Goal: Information Seeking & Learning: Learn about a topic

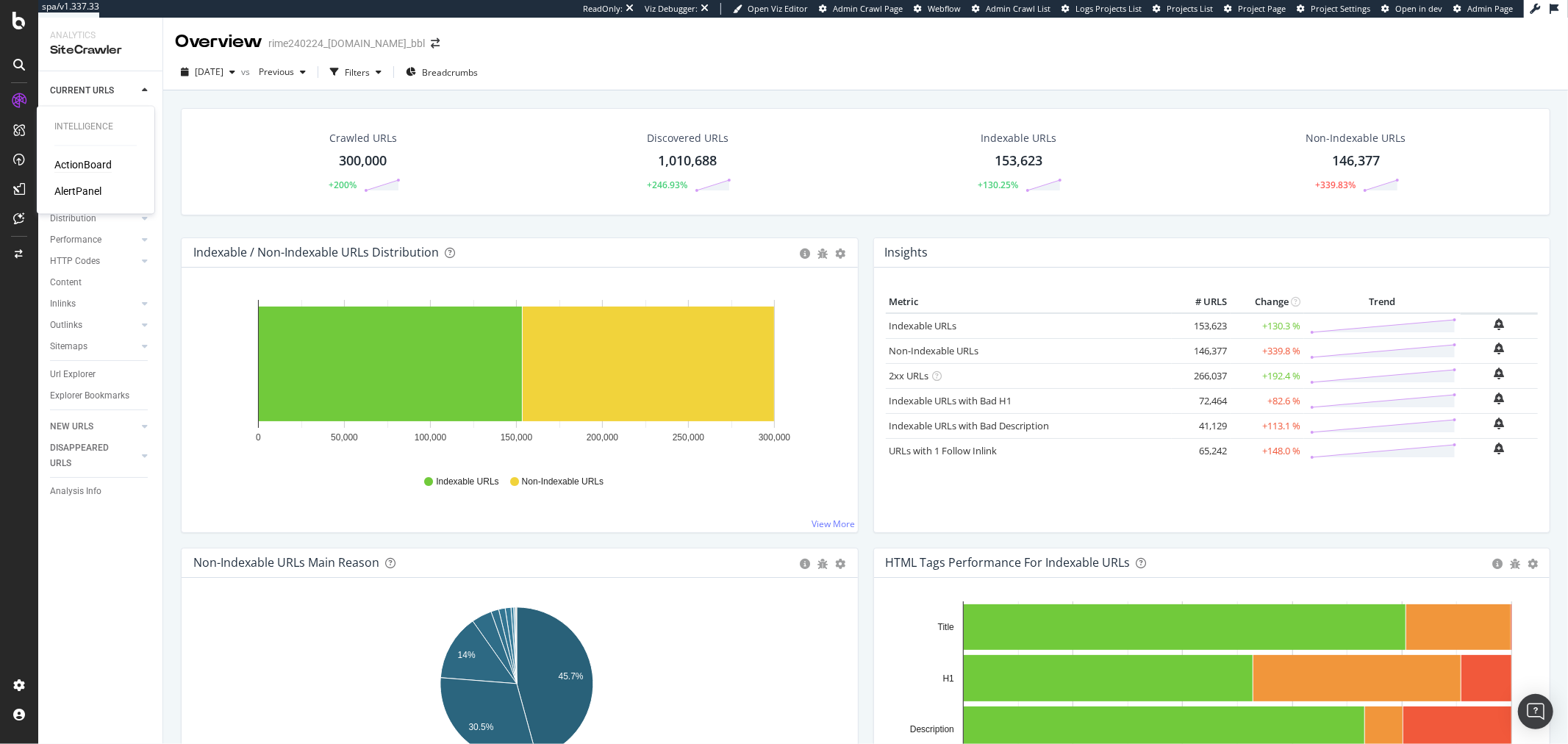
click at [91, 162] on div "ActionBoard" at bounding box center [83, 166] width 57 height 14
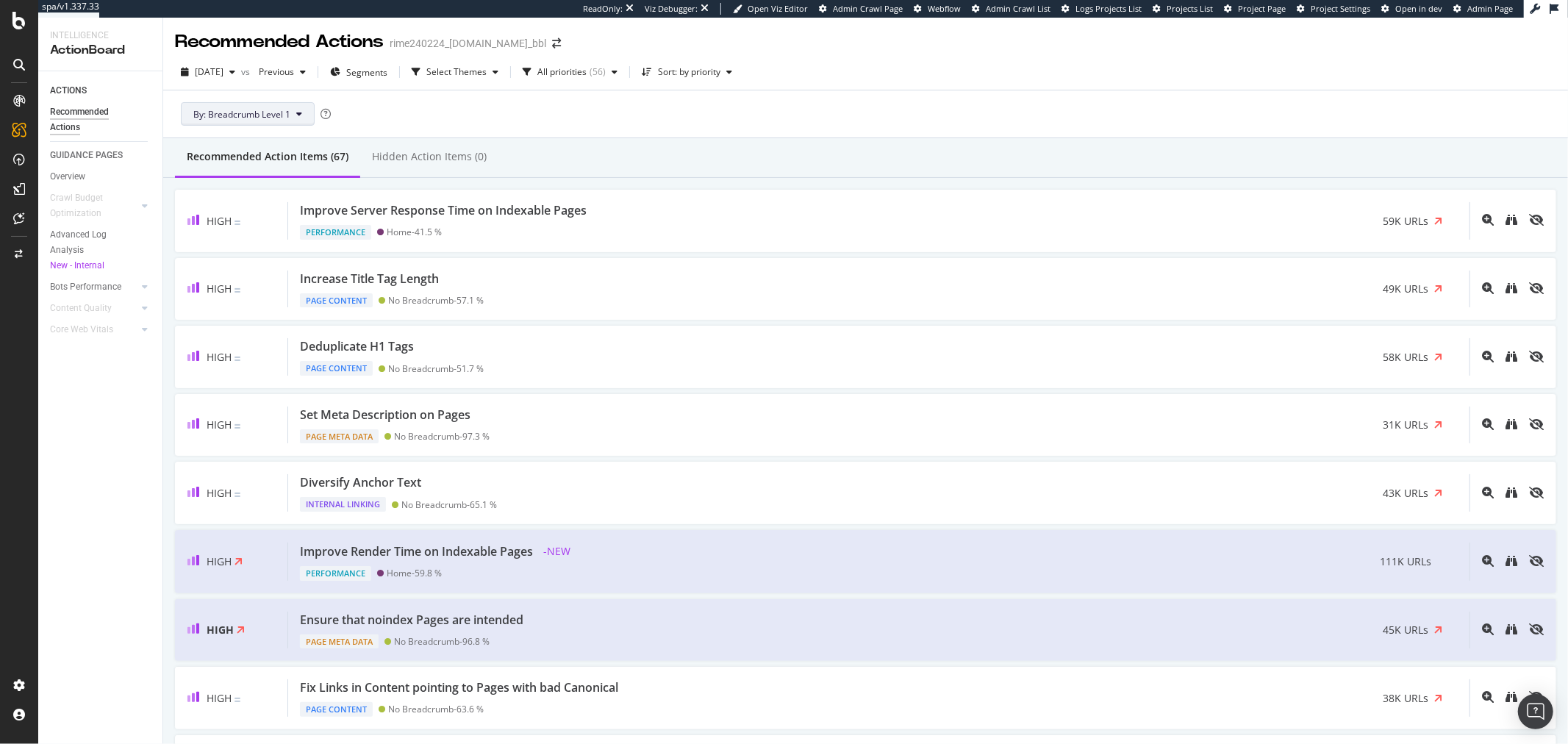
click at [263, 111] on span "By: Breadcrumb Level 1" at bounding box center [242, 115] width 97 height 13
click at [330, 162] on span "Breadcrumb Tree" at bounding box center [270, 166] width 153 height 14
click at [405, 162] on div "Breadcrumb Level 1" at bounding box center [423, 170] width 106 height 27
click at [379, 75] on span "Segments" at bounding box center [367, 72] width 41 height 13
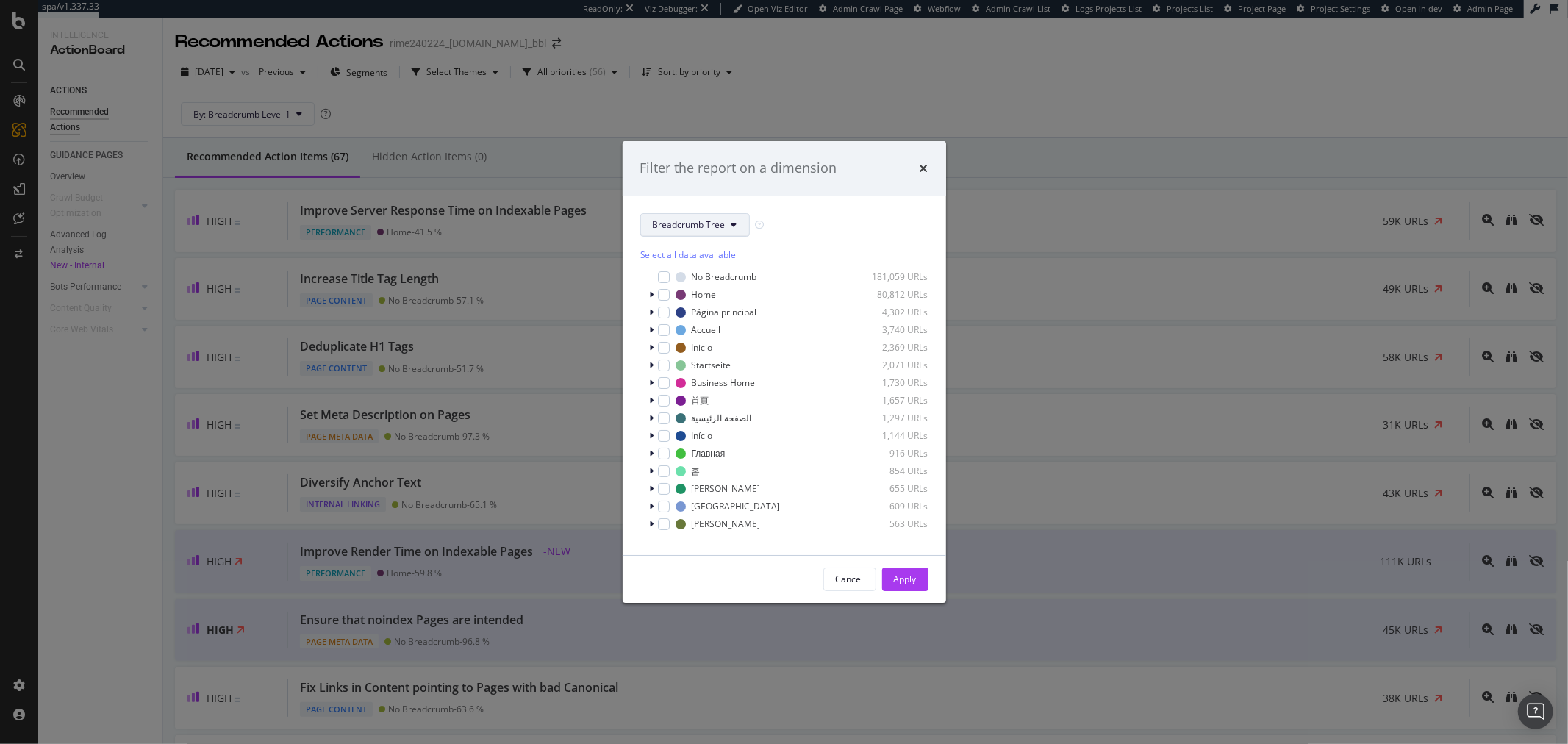
click at [737, 223] on button "Breadcrumb Tree" at bounding box center [696, 225] width 110 height 24
click at [809, 185] on div "Filter the report on a dimension" at bounding box center [784, 168] width 323 height 54
click at [671, 534] on span "Show 15 more" at bounding box center [679, 532] width 54 height 13
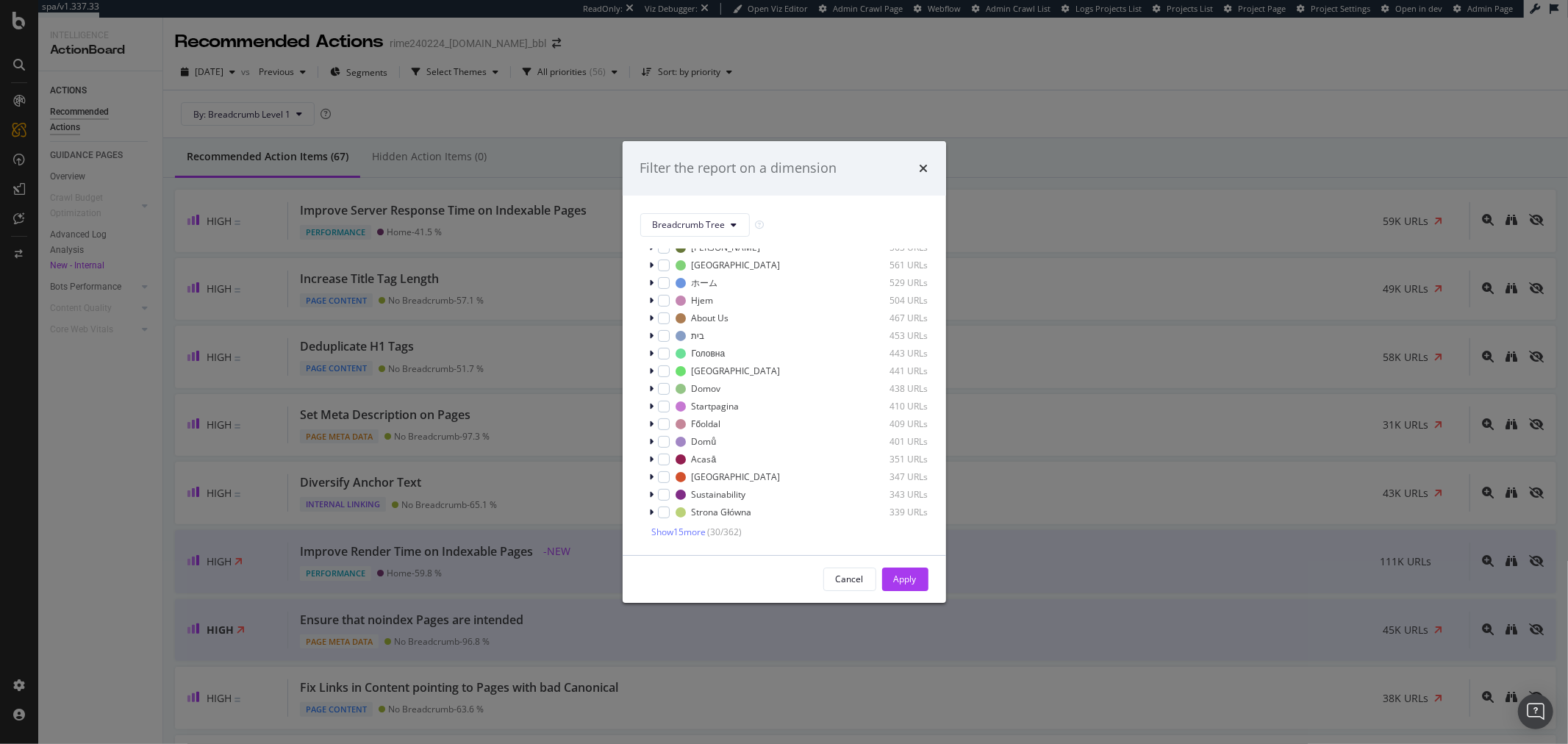
click at [704, 538] on div "Breadcrumb Tree Select all data available No Breadcrumb 181,059 URLs Home 80,81…" at bounding box center [784, 376] width 323 height 360
click at [704, 536] on span "Show 15 more" at bounding box center [679, 532] width 54 height 13
click at [922, 160] on div "times" at bounding box center [924, 169] width 9 height 19
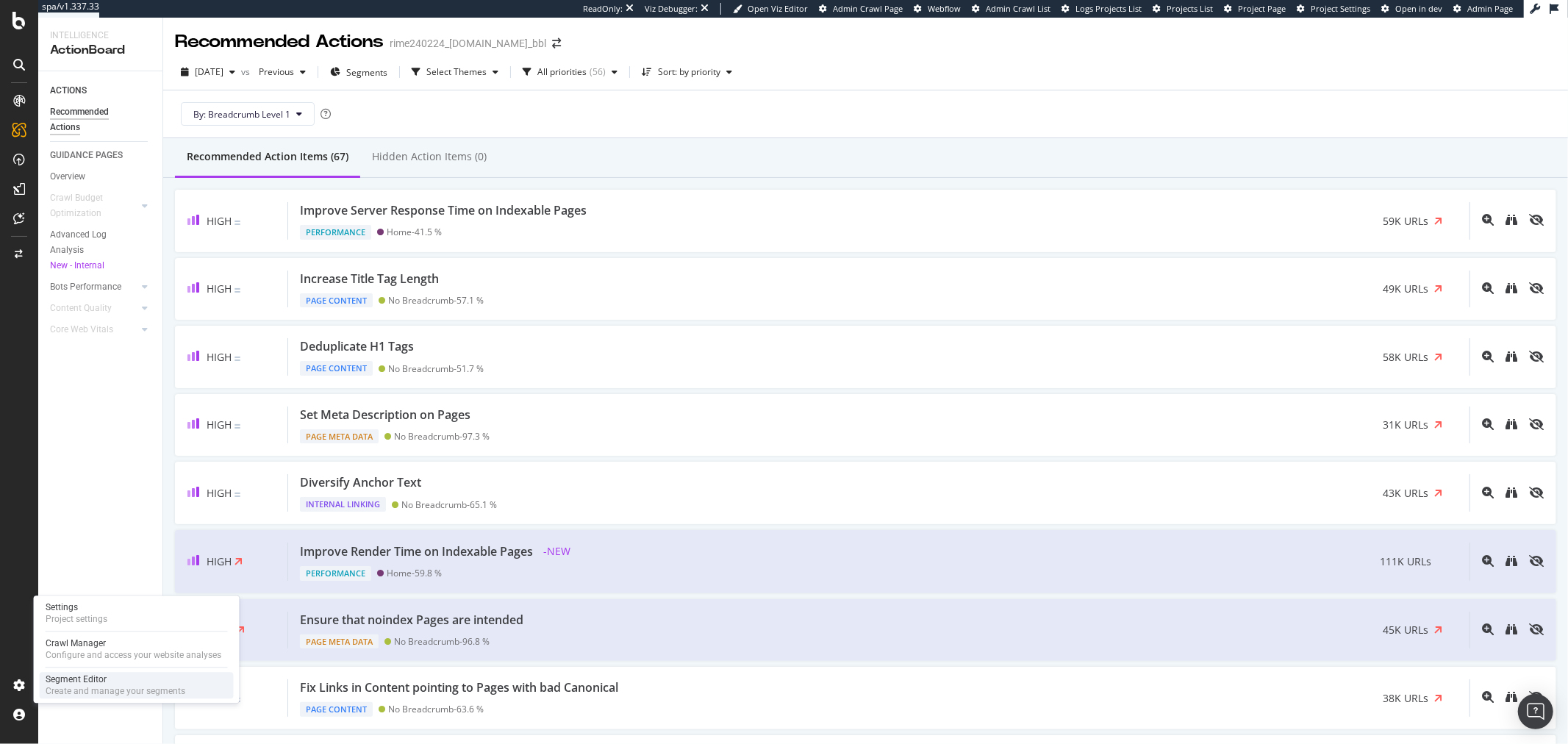
click at [107, 689] on div "Create and manage your segments" at bounding box center [115, 691] width 140 height 12
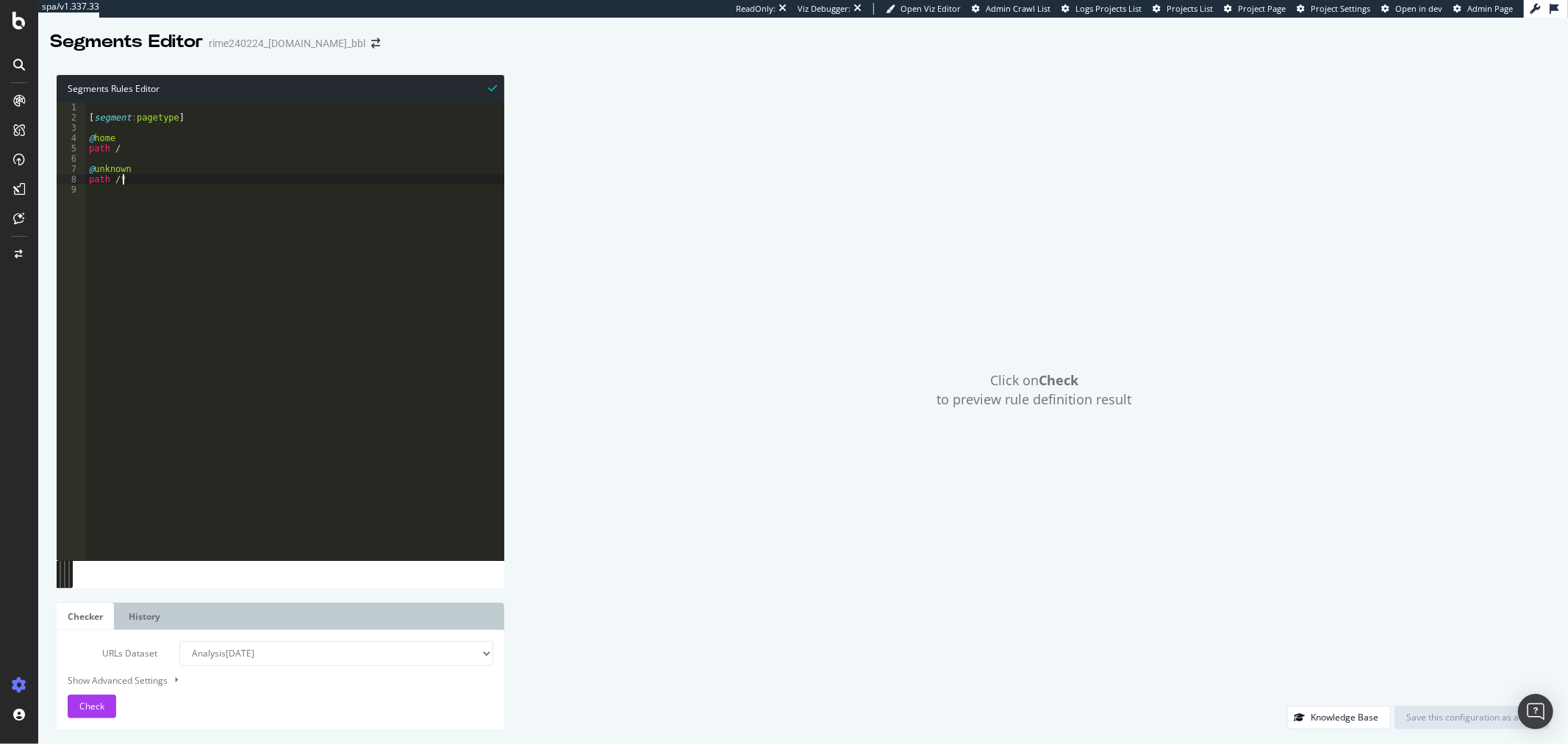
click at [265, 175] on div "[ segment : pagetype ] @ home path / @ unknown path /*" at bounding box center [295, 341] width 419 height 479
click at [109, 700] on button "Check" at bounding box center [92, 707] width 49 height 24
click at [135, 143] on div "[ segment : pagetype ] @ home path / @ unknown path /*" at bounding box center [295, 341] width 419 height 479
click at [144, 148] on div "[ segment : pagetype ] @ home path / @ unknown path /*" at bounding box center [295, 341] width 419 height 479
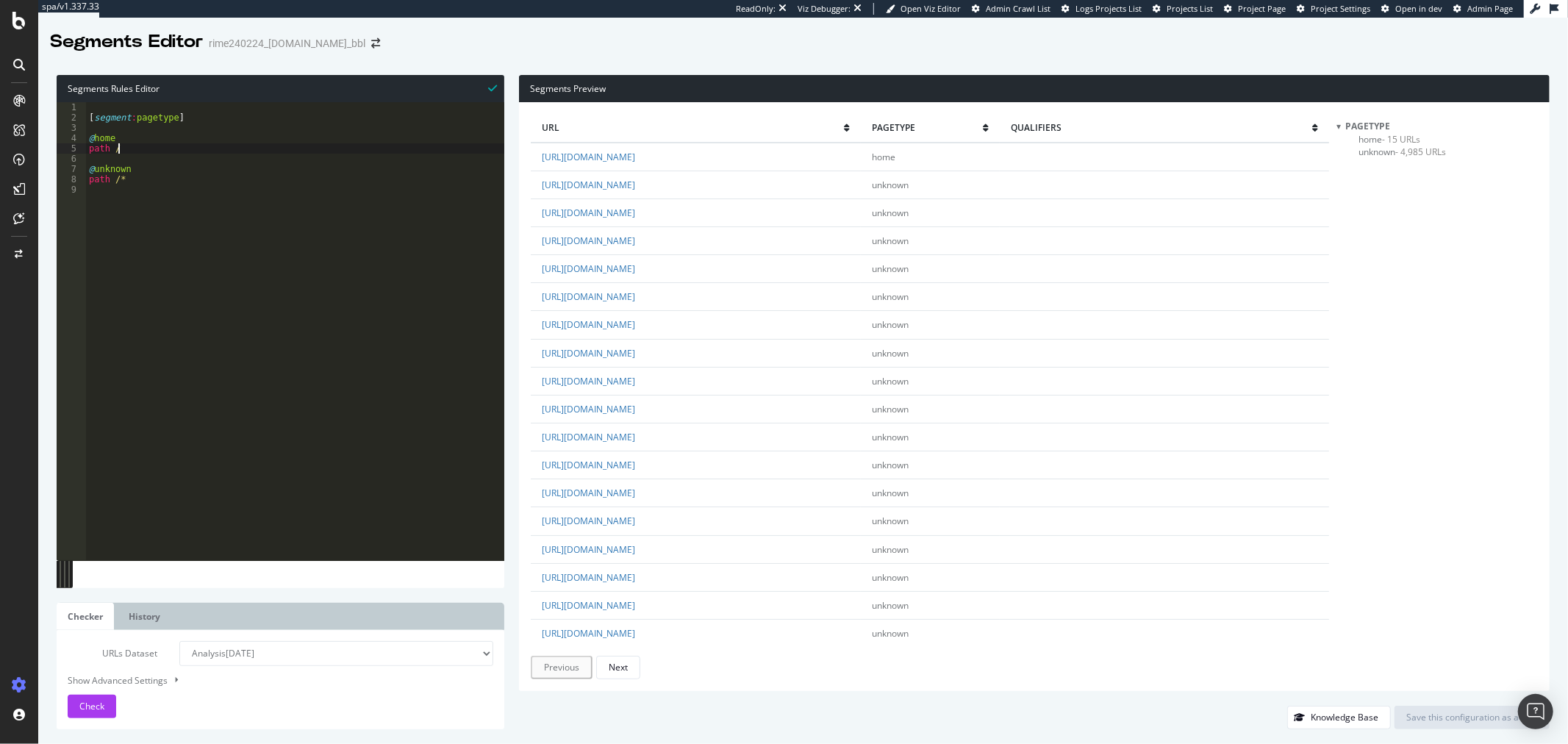
type textarea "path /"
type textarea "/"
type textarea "@fr"
click at [101, 706] on span "Check" at bounding box center [92, 706] width 25 height 13
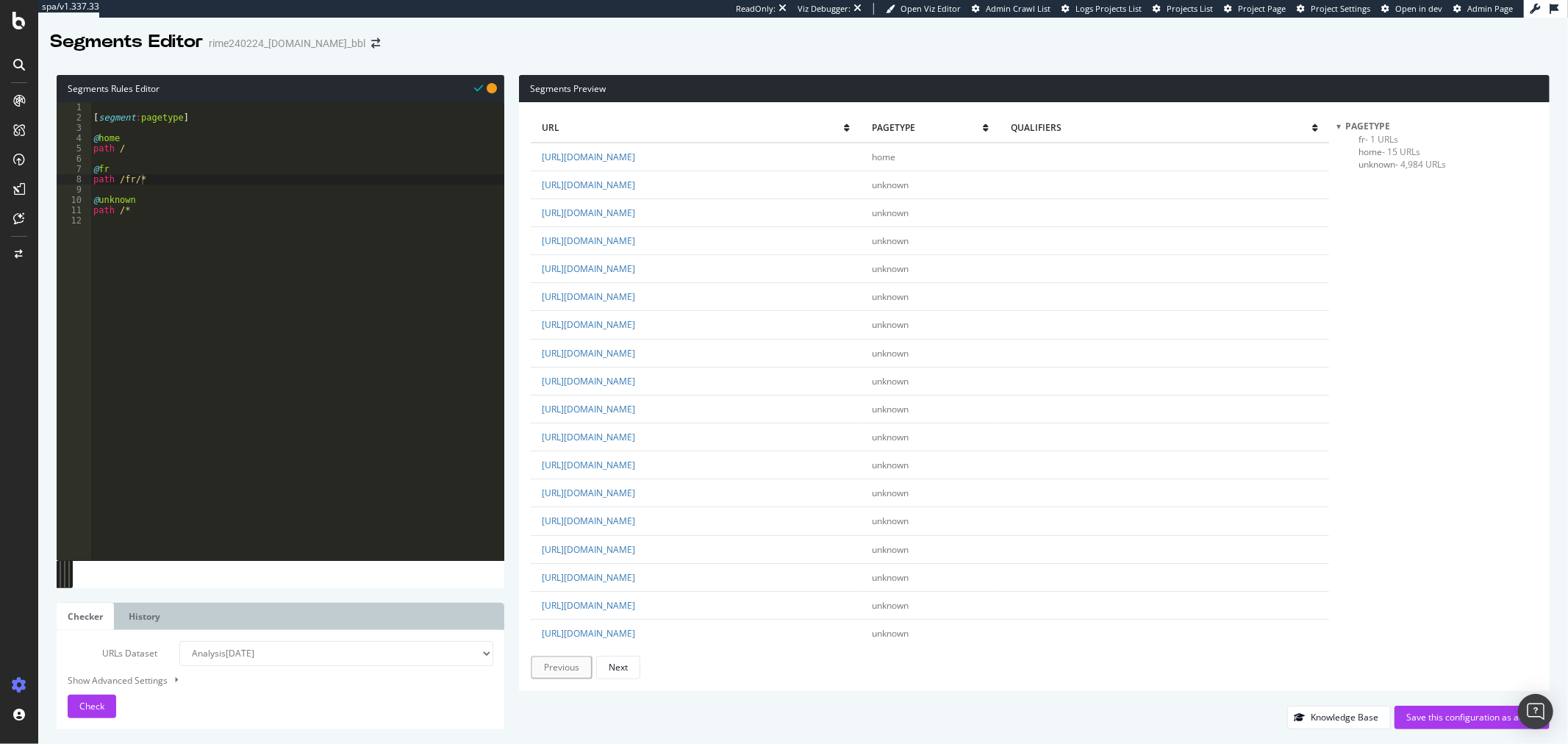
click at [1384, 142] on span "- 1 URLs" at bounding box center [1383, 139] width 33 height 13
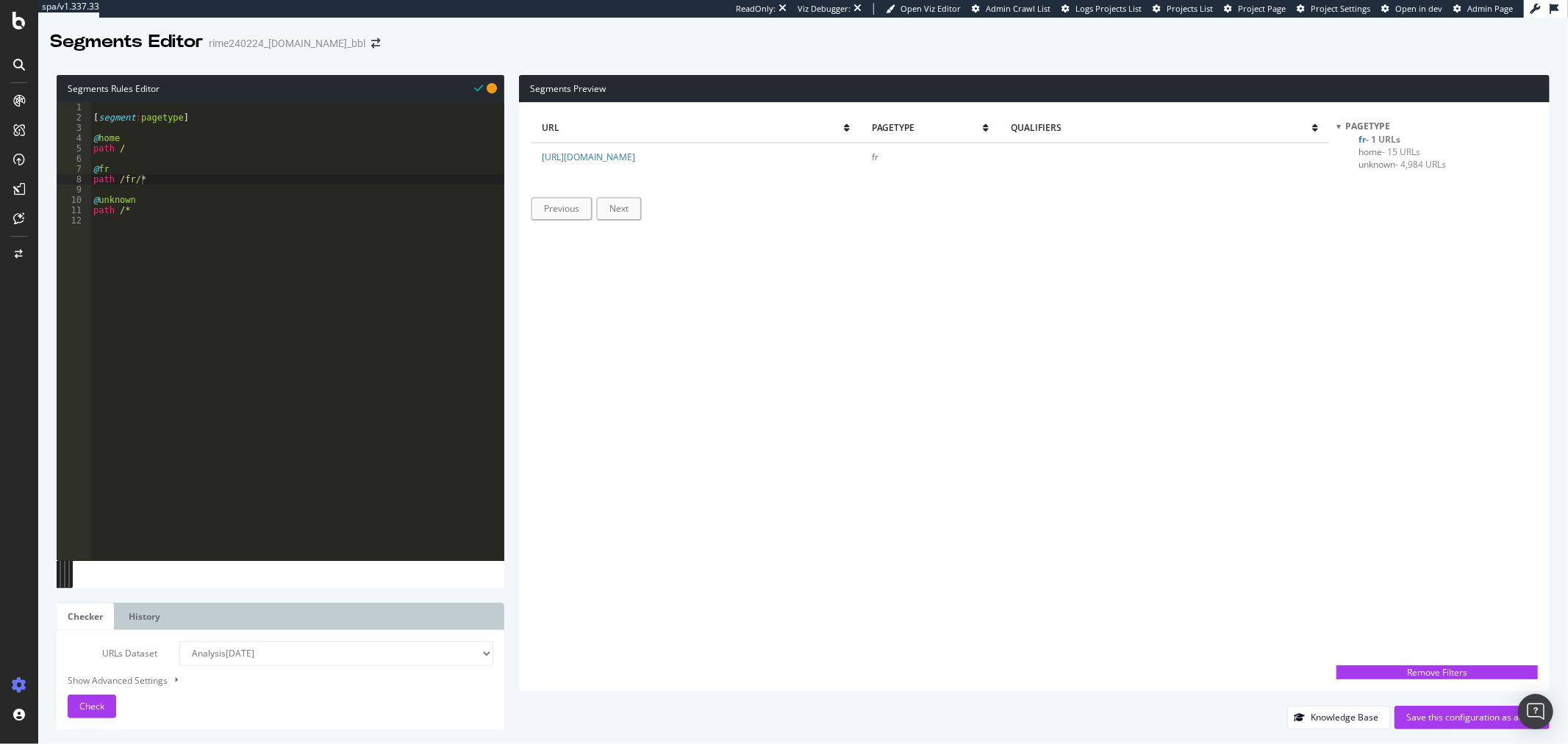
click at [1385, 163] on span "unknown - 4,984 URLs" at bounding box center [1402, 165] width 88 height 13
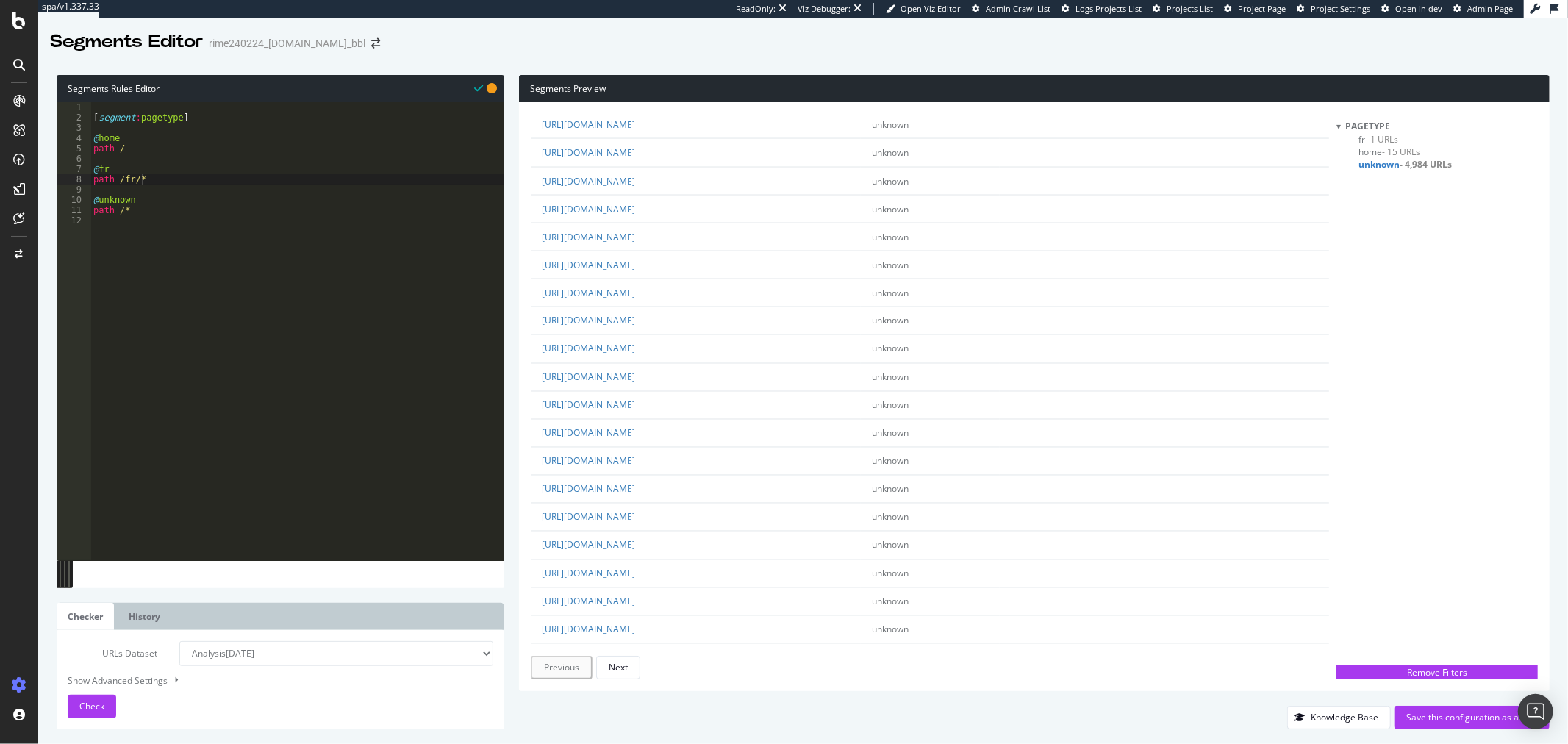
scroll to position [2141, 0]
click at [138, 178] on div "[ segment : pagetype ] @ home path / @ fr path /fr/* @ unknown path /*" at bounding box center [298, 341] width 414 height 479
click at [87, 709] on span "Check" at bounding box center [92, 706] width 25 height 13
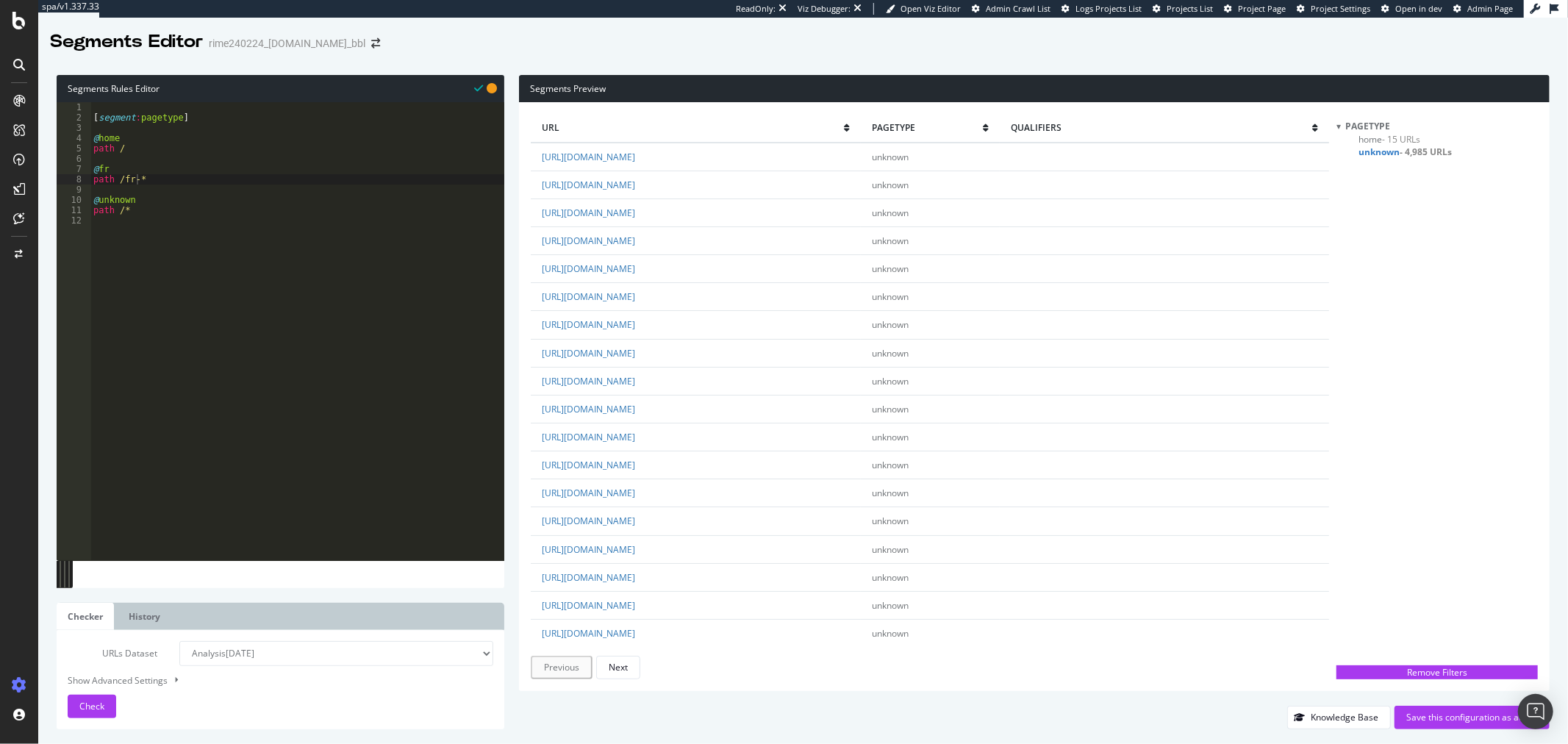
click at [143, 172] on div "[ segment : pagetype ] @ home path / @ fr path /fr-* @ unknown path /*" at bounding box center [298, 341] width 414 height 479
click at [135, 177] on div "[ segment : pagetype ] @ home path / @ fr path /fr-* @ unknown path /*" at bounding box center [298, 341] width 414 height 479
type textarea "path /fr/*"
click at [1452, 723] on div "Save this configuration as active" at bounding box center [1472, 717] width 131 height 13
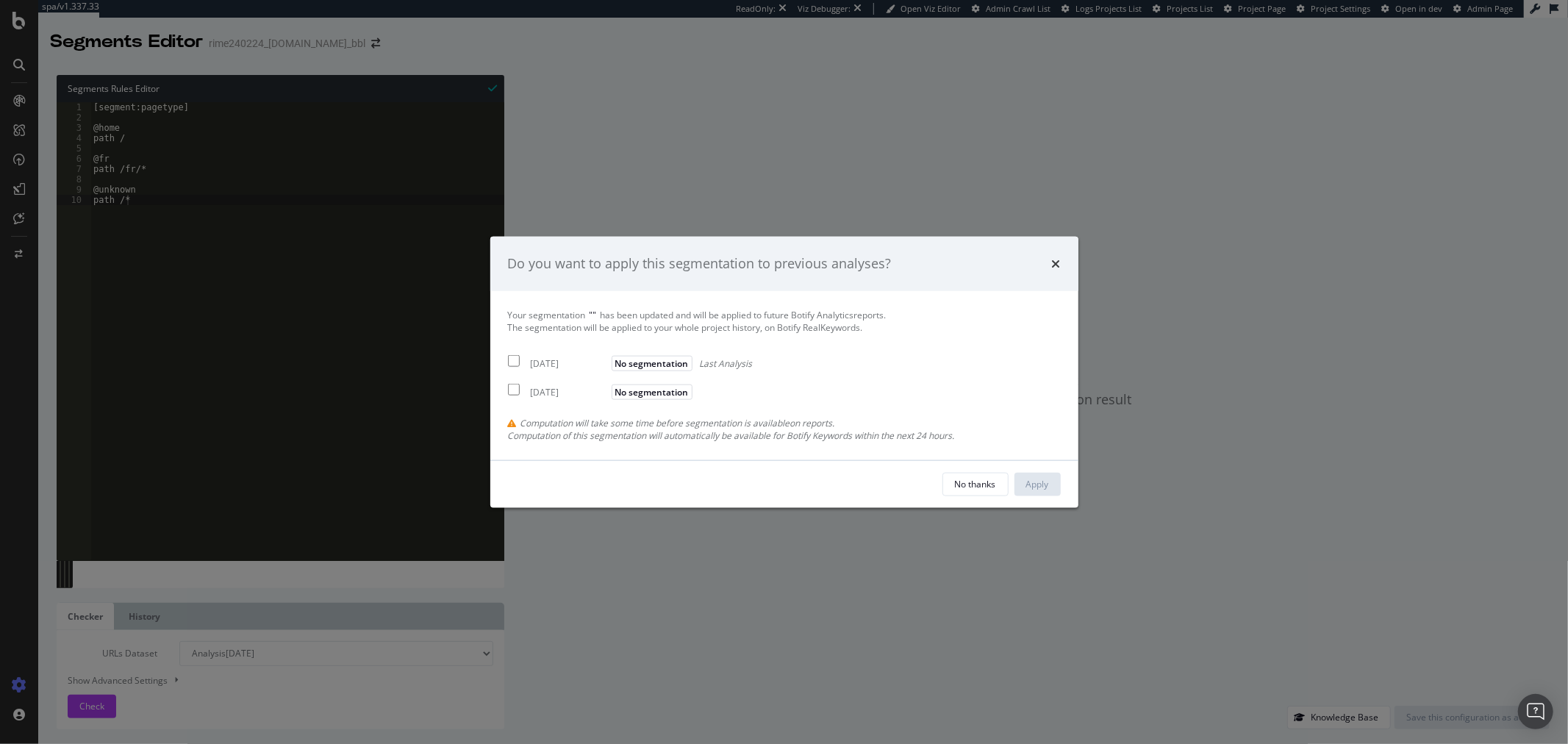
click at [571, 368] on div "2025 Sep. 3rd" at bounding box center [569, 364] width 77 height 13
checkbox input "true"
click at [571, 391] on div "2025 Feb. 24th" at bounding box center [569, 392] width 77 height 13
checkbox input "true"
click at [1054, 483] on button "Apply" at bounding box center [1038, 484] width 46 height 24
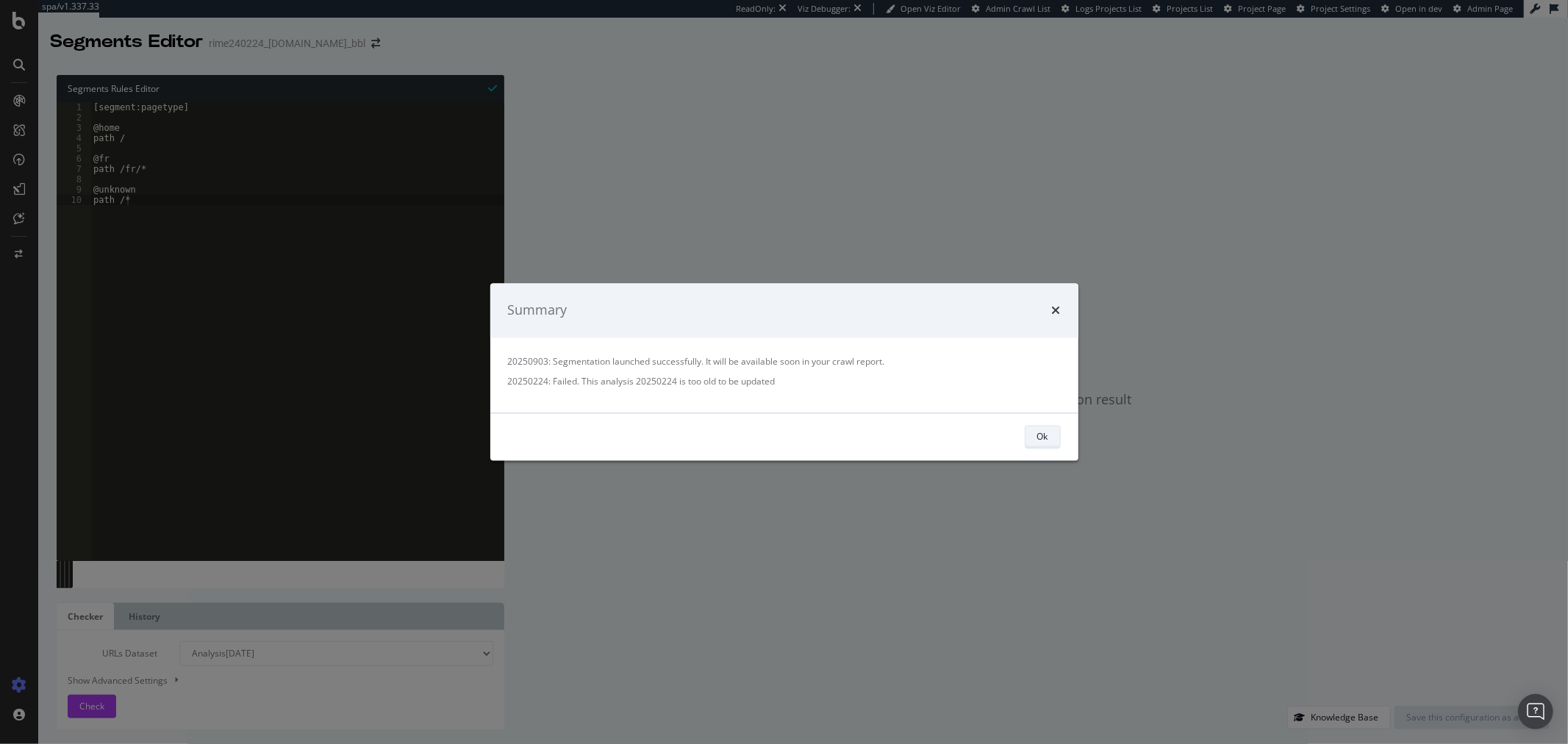
click at [1054, 434] on button "Ok" at bounding box center [1043, 437] width 36 height 24
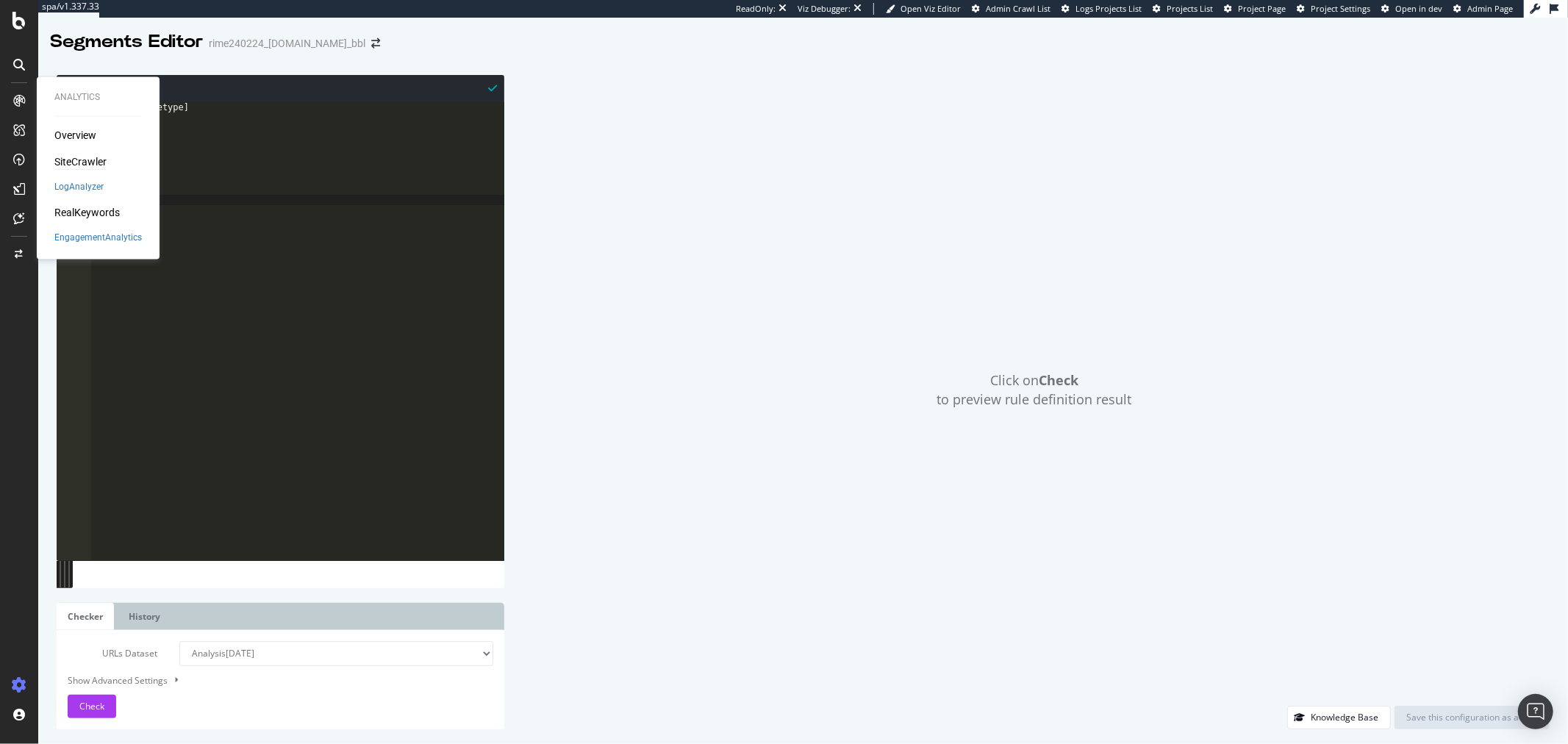
click at [82, 157] on div "SiteCrawler" at bounding box center [80, 162] width 53 height 14
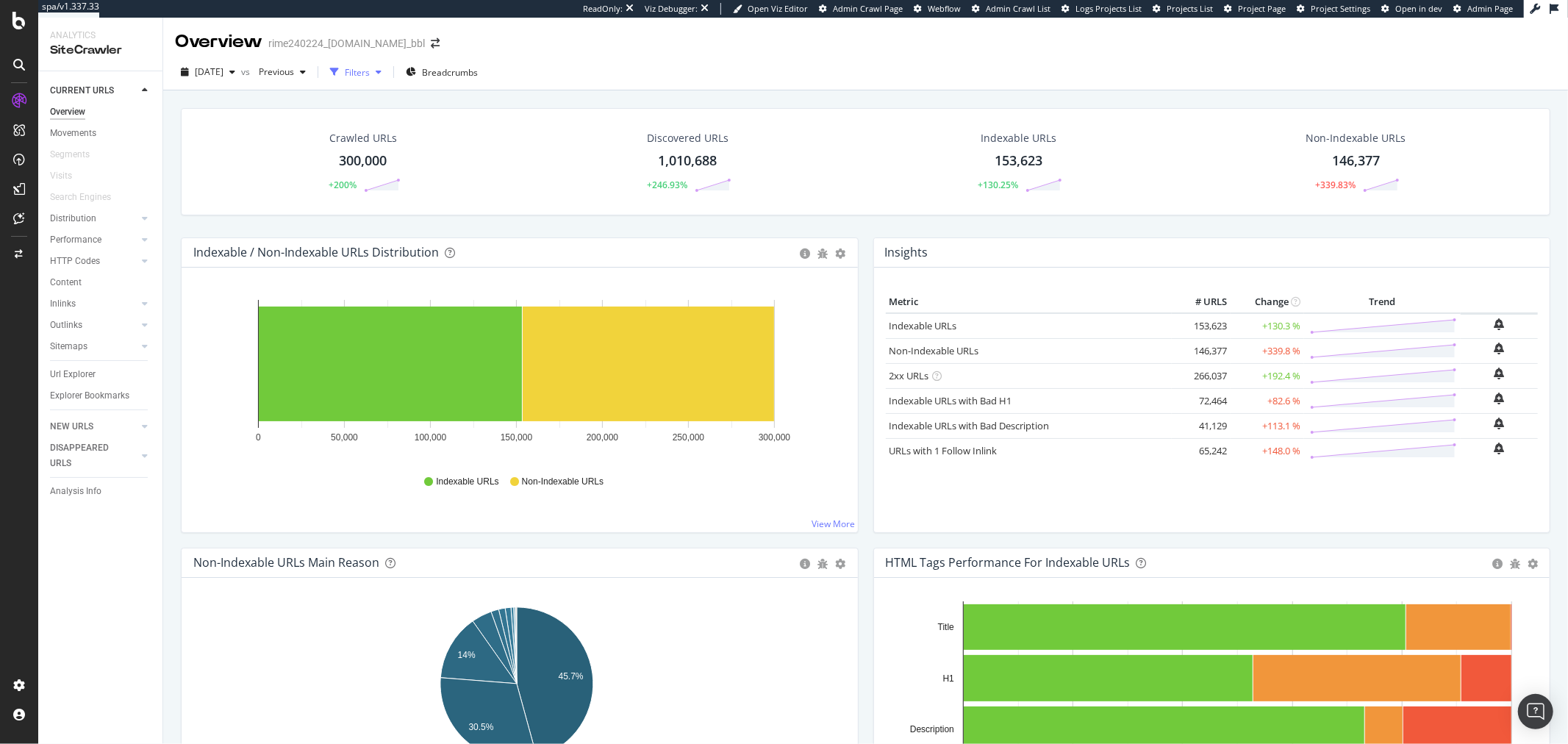
click at [345, 76] on div "button" at bounding box center [334, 72] width 21 height 21
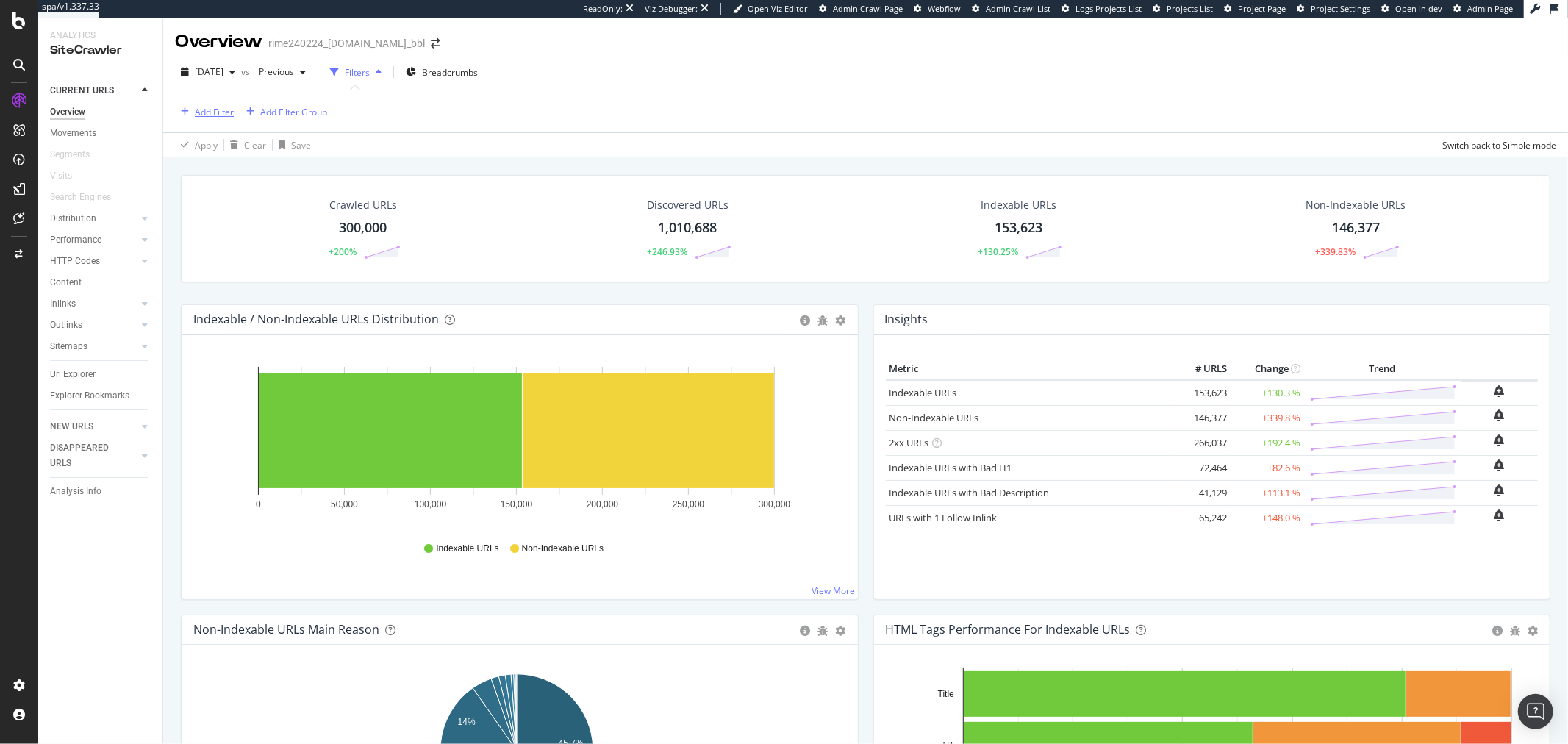
click at [205, 120] on button "Add Filter" at bounding box center [205, 111] width 59 height 18
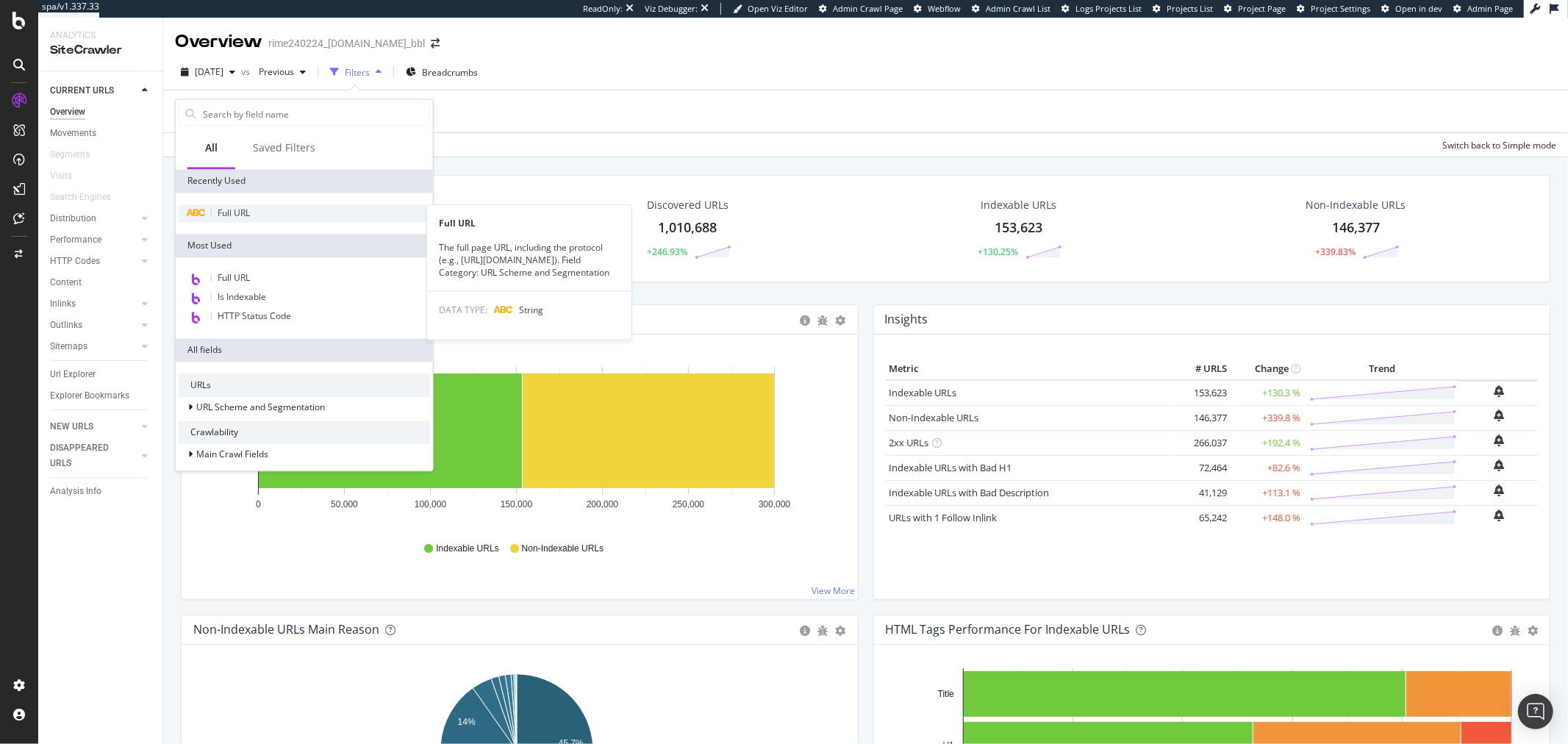
click at [240, 212] on span "Full URL" at bounding box center [233, 213] width 33 height 13
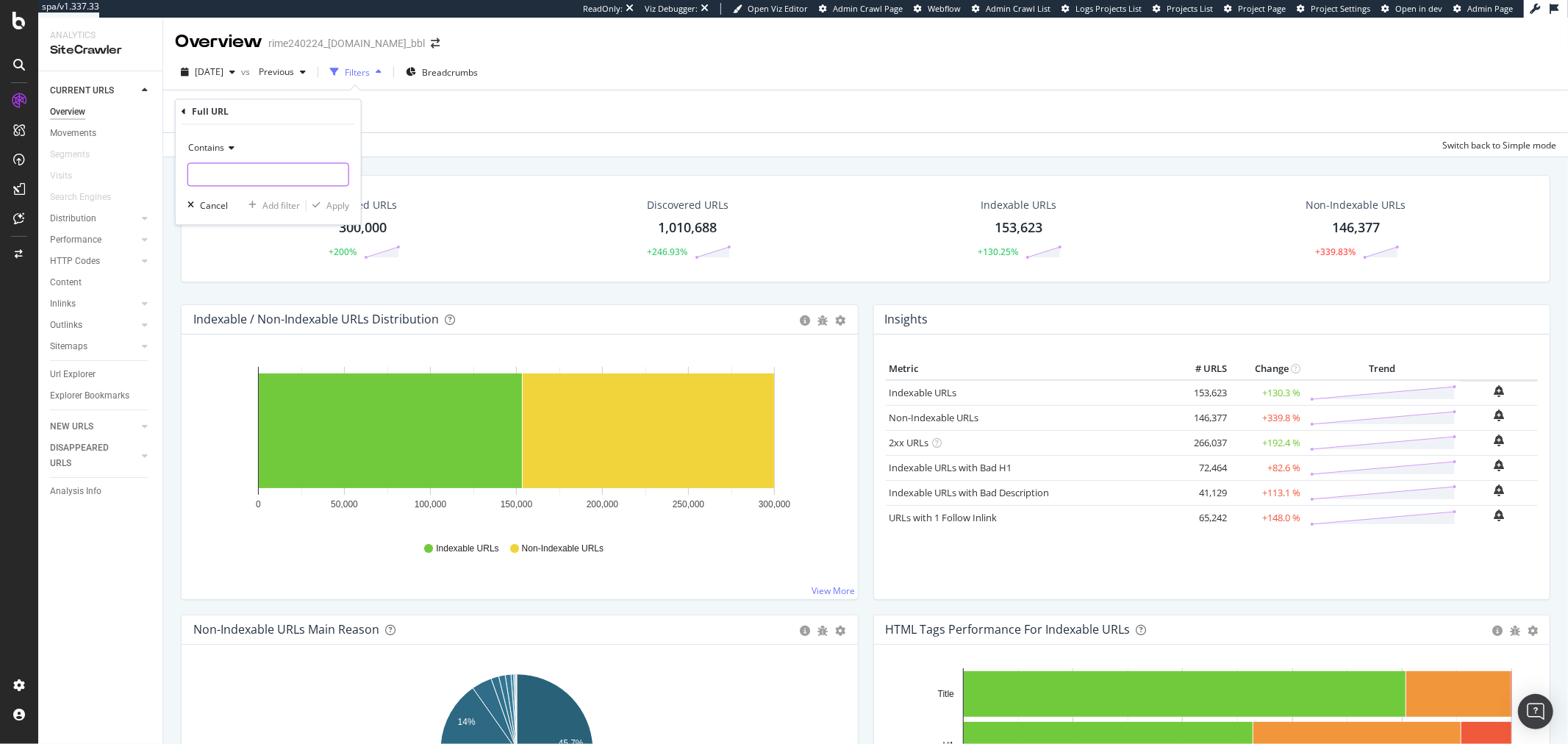
click at [261, 173] on input "text" at bounding box center [267, 175] width 160 height 24
type input "/fr/"
click at [333, 202] on div "Apply" at bounding box center [337, 205] width 23 height 13
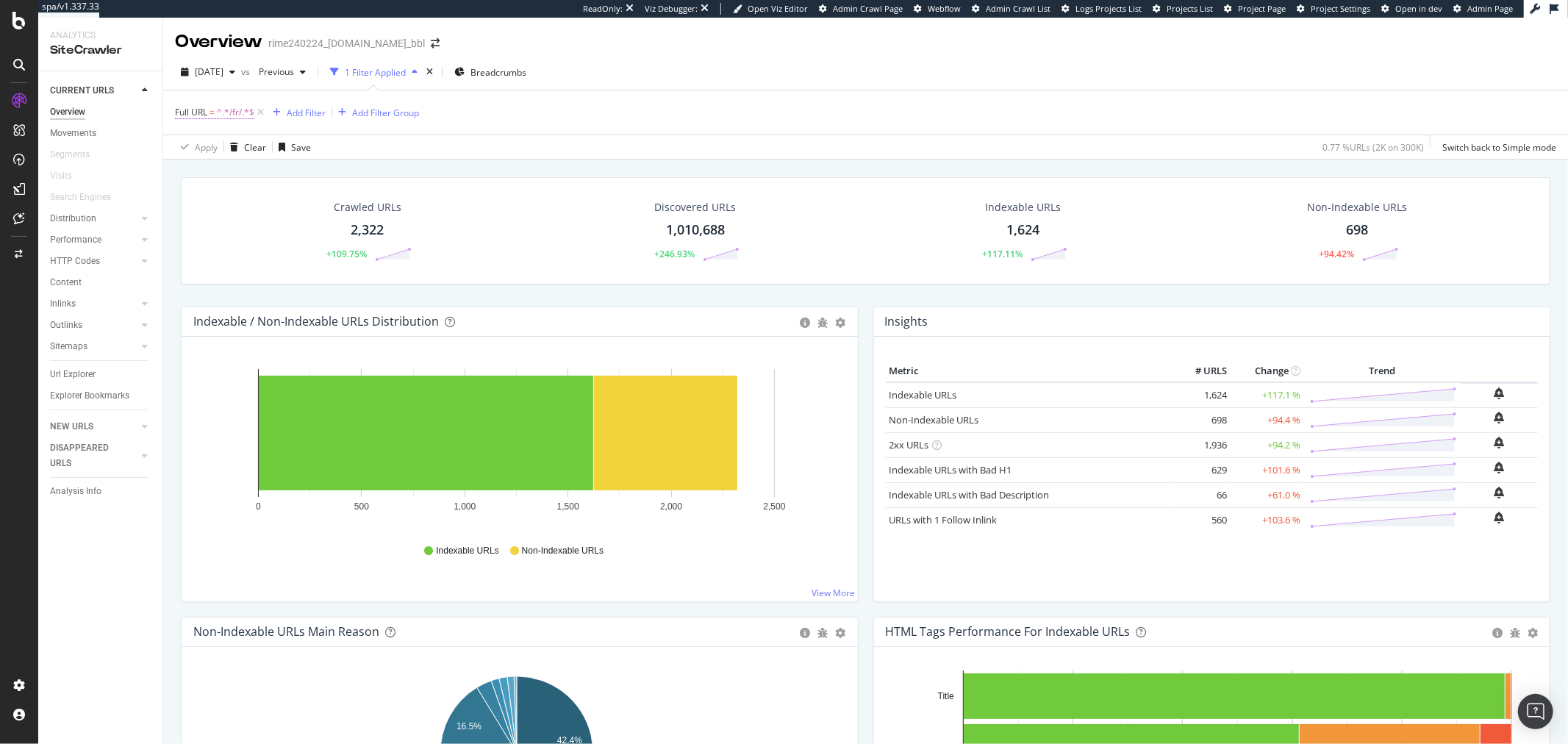
click at [225, 113] on span "^.*/fr/.*$" at bounding box center [236, 112] width 37 height 21
click at [254, 177] on input "/fr/" at bounding box center [257, 173] width 139 height 24
type input "/fr"
click at [333, 203] on div "Apply" at bounding box center [337, 205] width 23 height 13
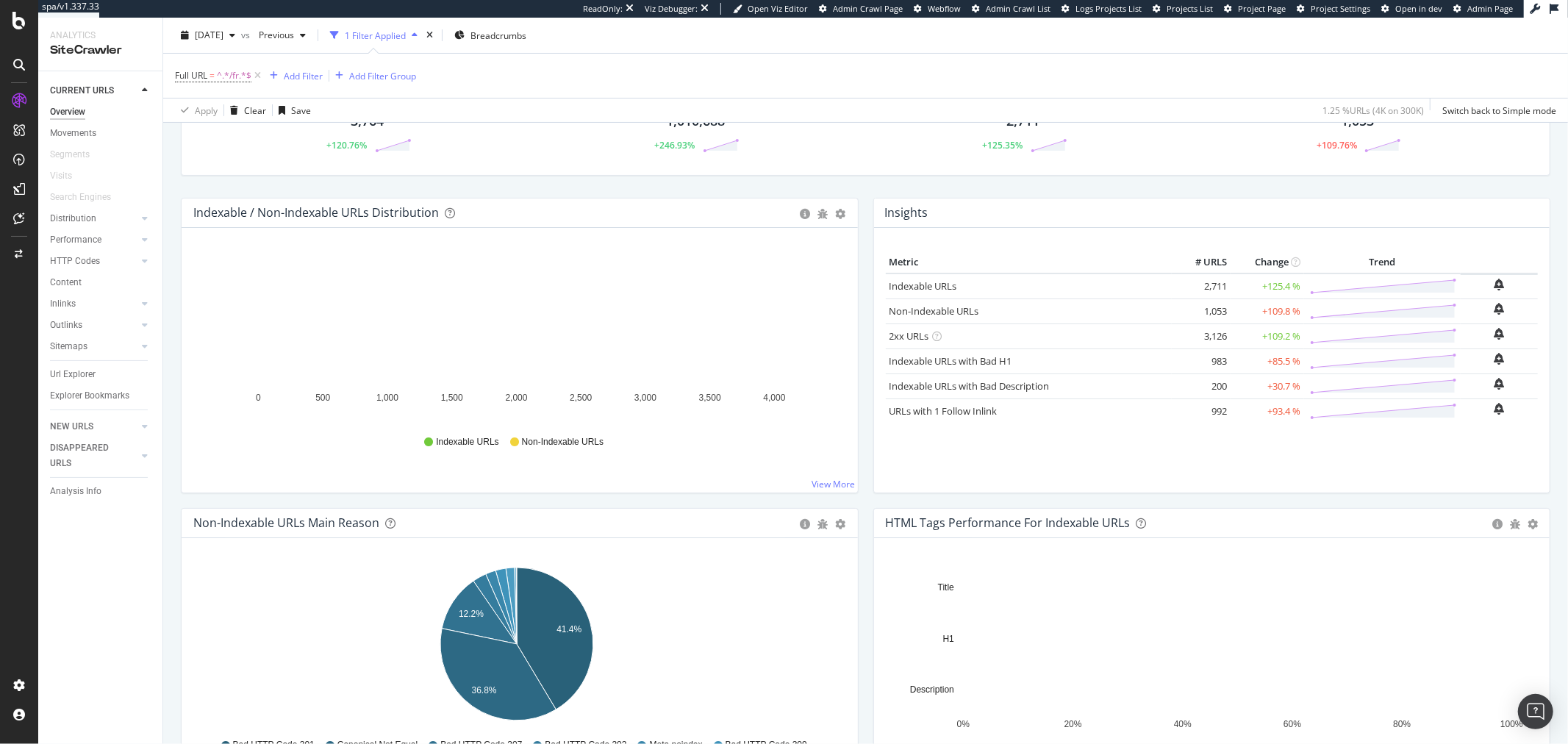
scroll to position [163, 0]
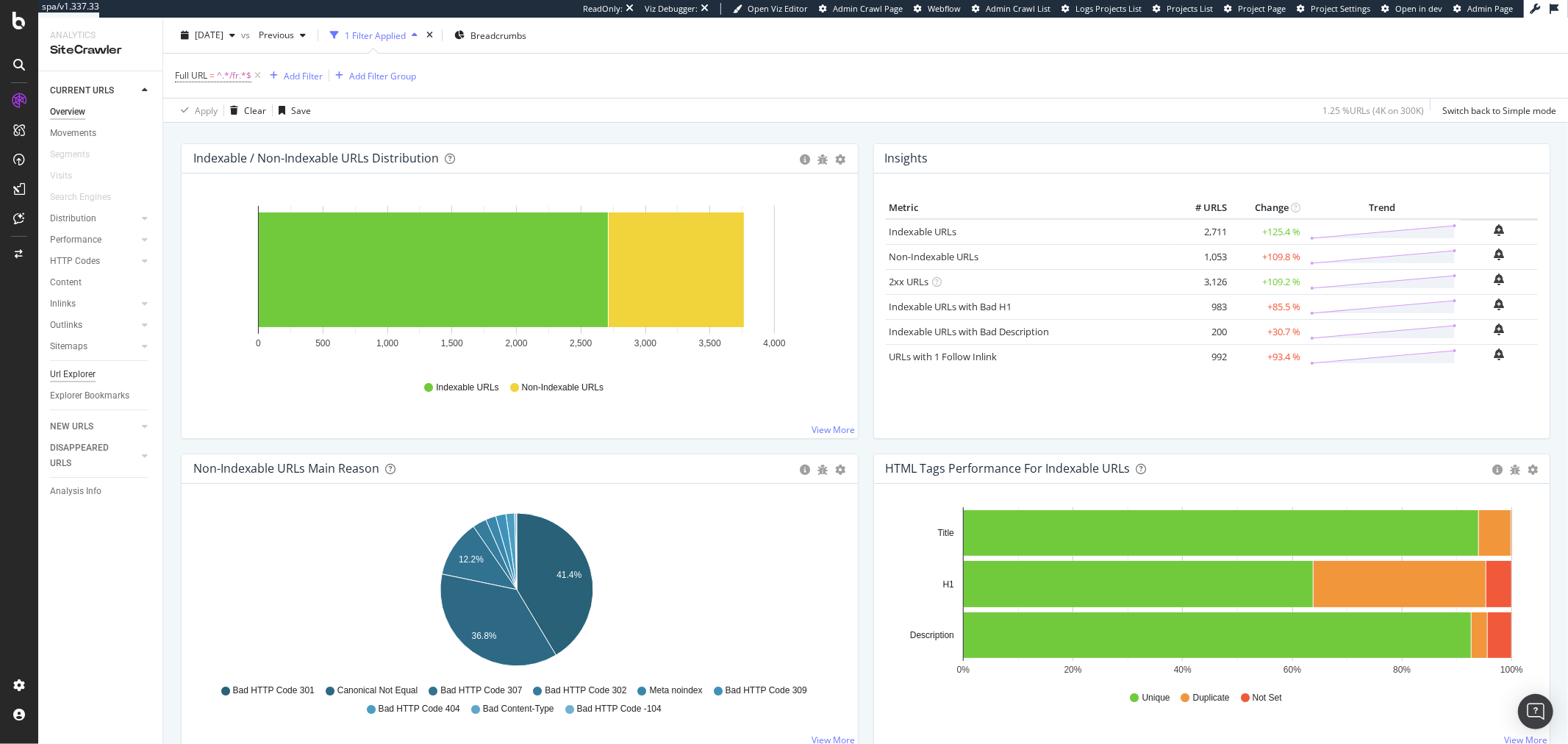
click at [79, 368] on div "Url Explorer" at bounding box center [72, 374] width 45 height 15
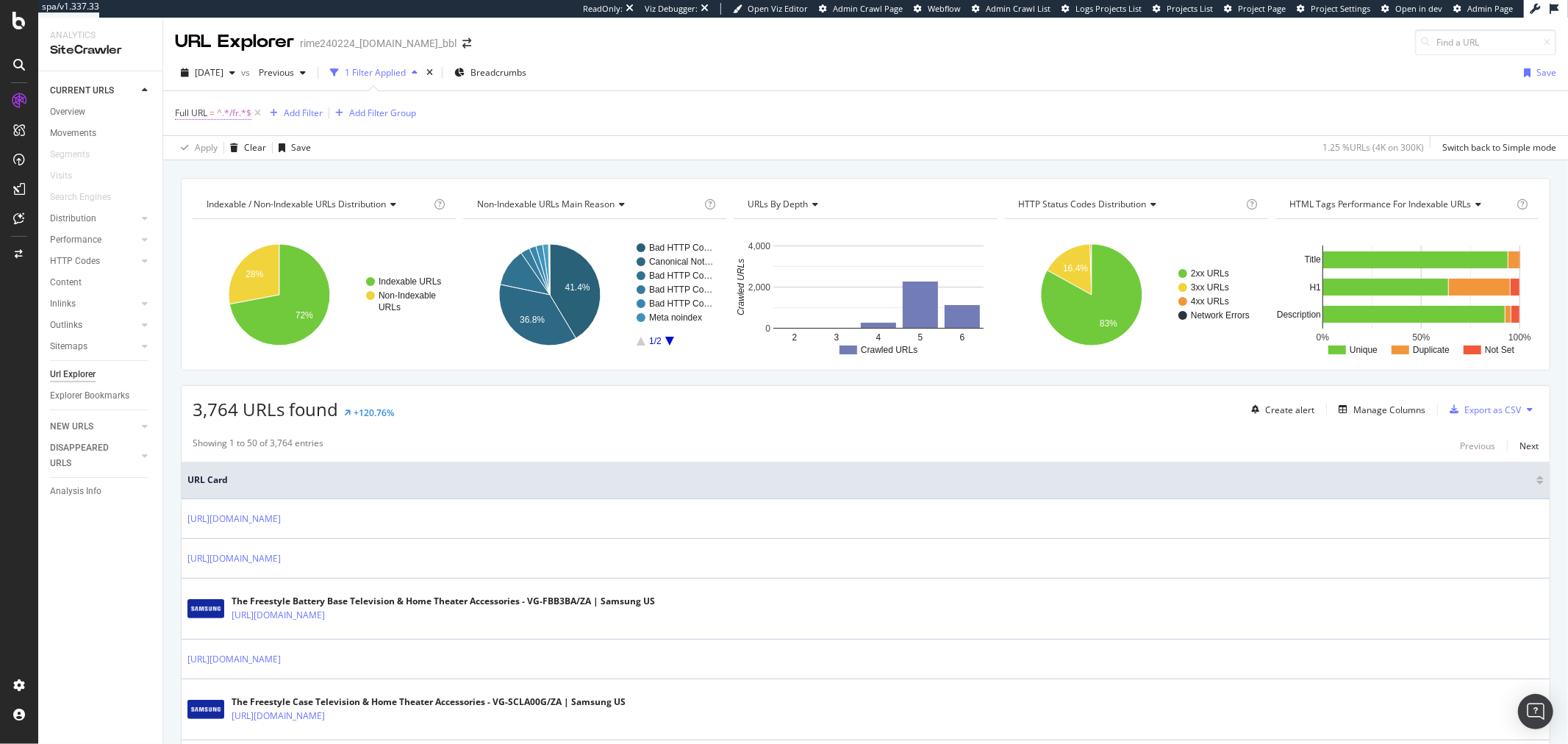
click at [224, 118] on span "^.*/fr.*$" at bounding box center [234, 113] width 34 height 21
type input "/fr/"
click at [339, 203] on div "Apply" at bounding box center [337, 205] width 23 height 13
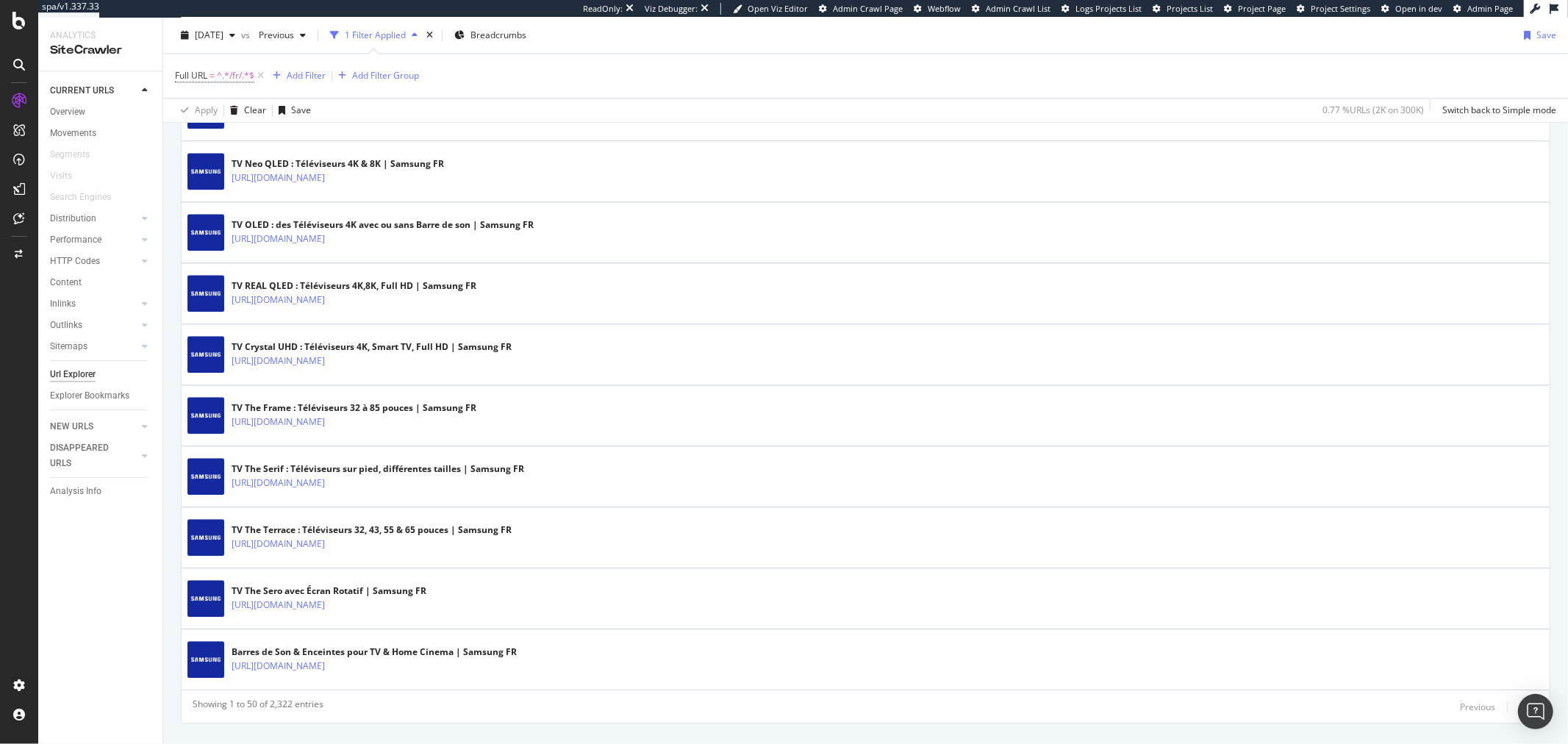
scroll to position [2874, 0]
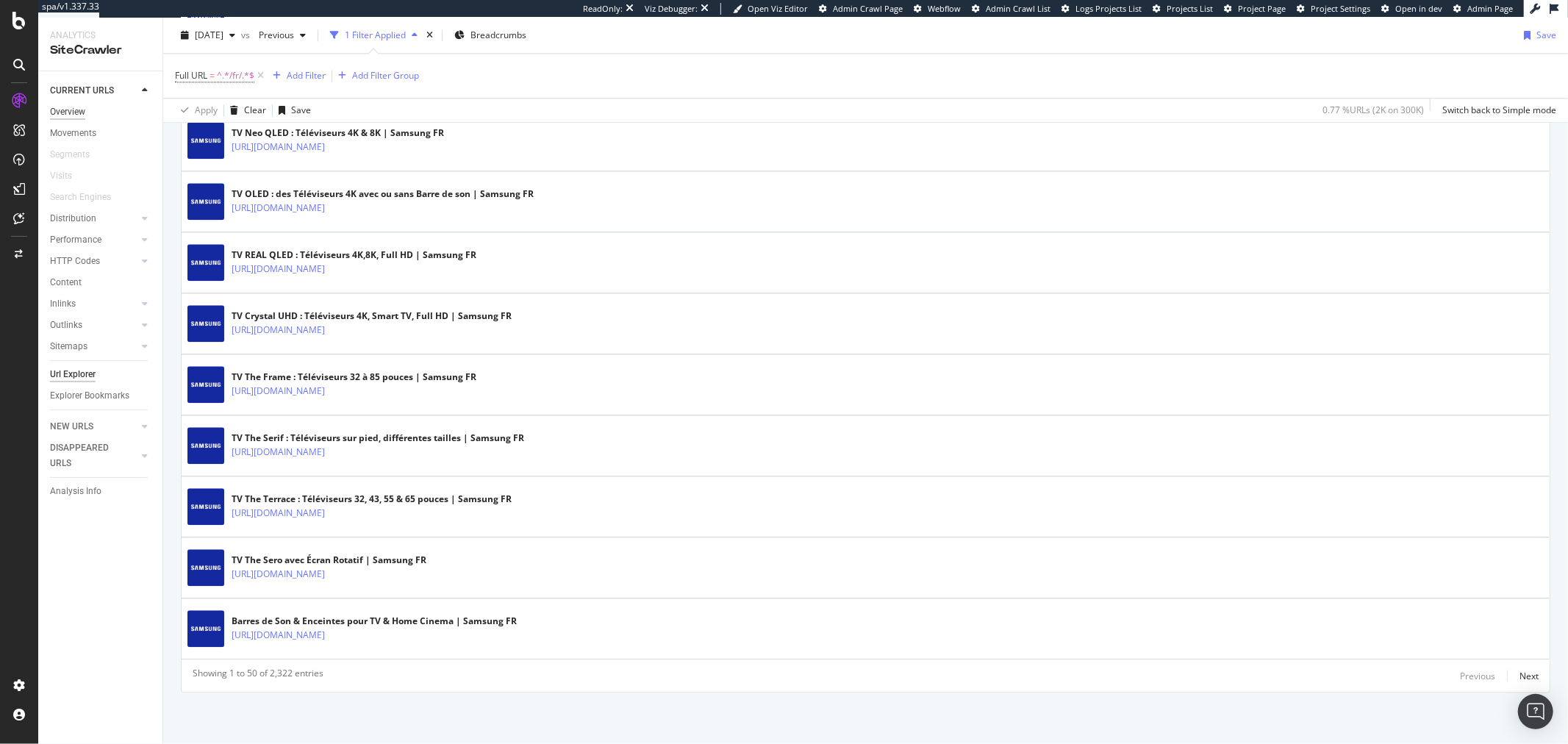
click at [72, 114] on div "Overview" at bounding box center [68, 111] width 35 height 15
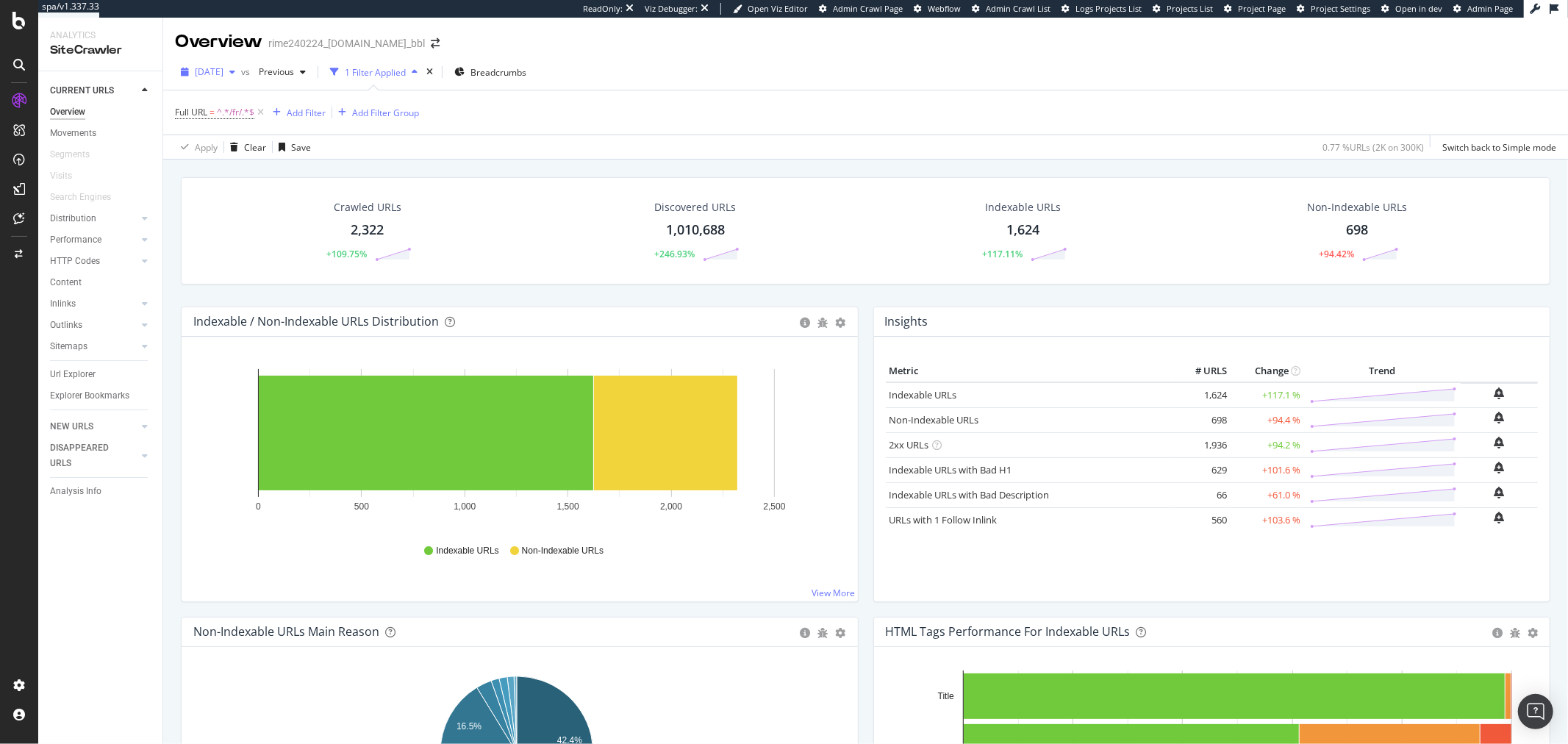
click at [241, 80] on div "2025 Sep. 3rd" at bounding box center [208, 72] width 66 height 22
click at [724, 159] on div "2025 Sep. 3rd vs Previous 1 Filter Applied Breadcrumbs Full URL = ^.*/fr/.*$ Ad…" at bounding box center [865, 107] width 1405 height 105
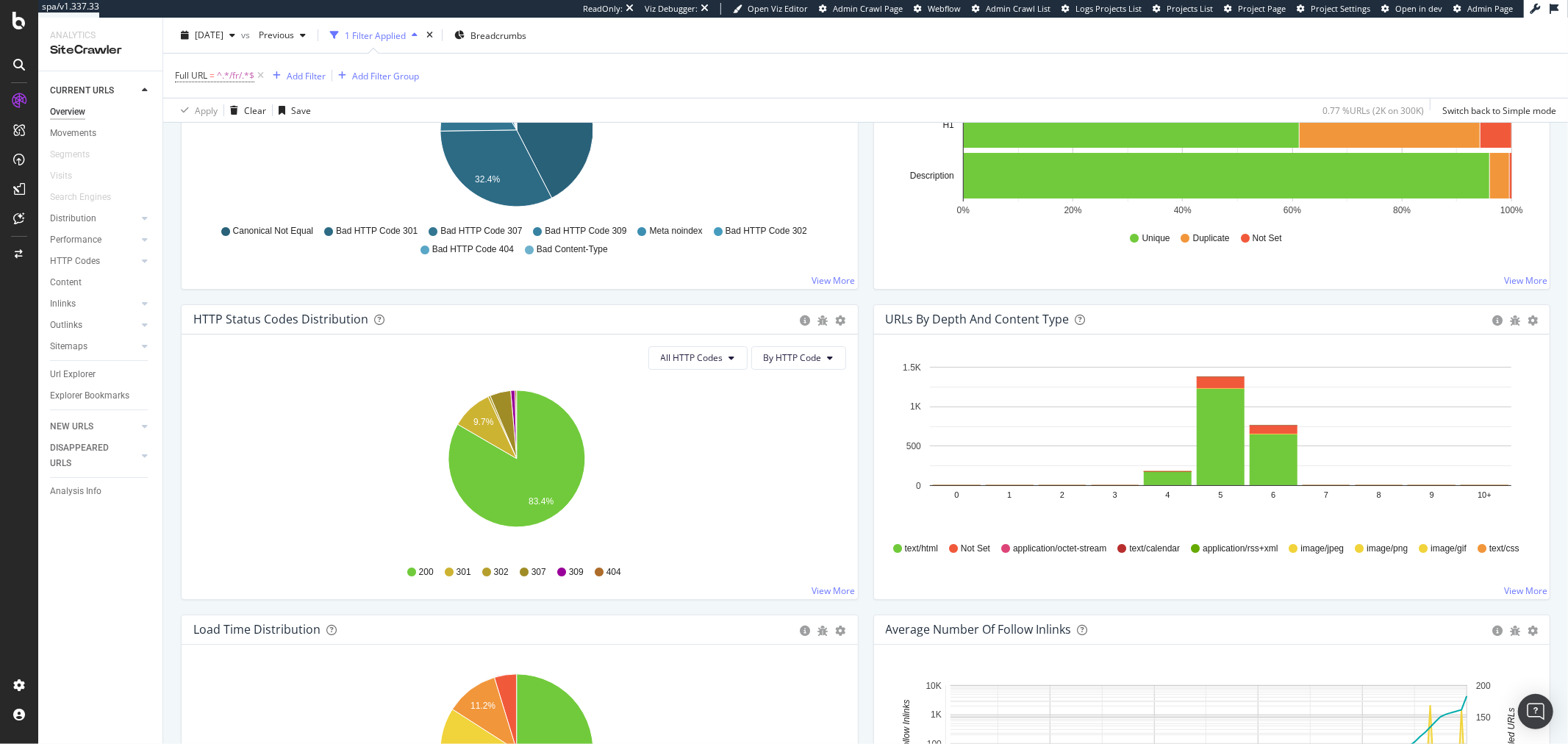
scroll to position [735, 0]
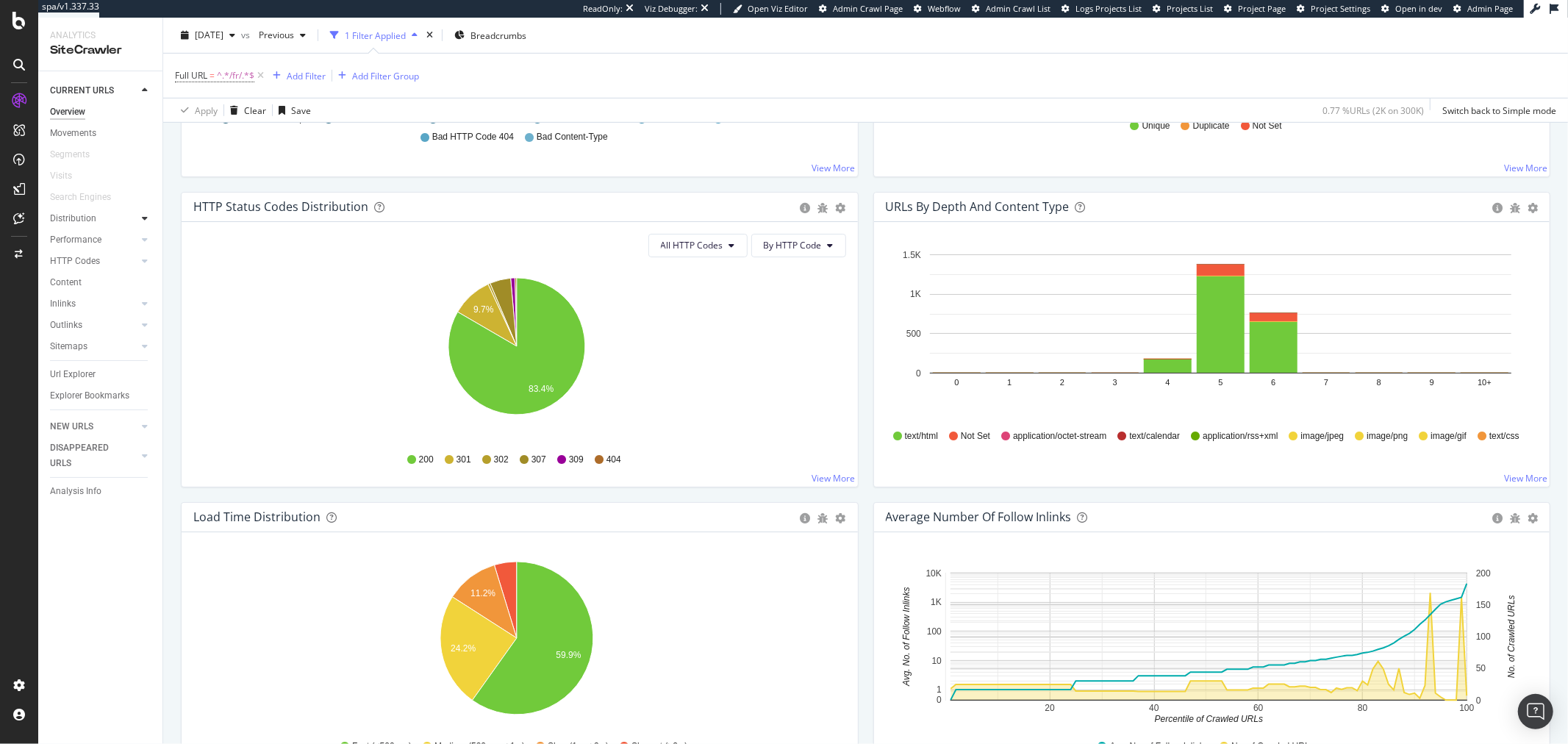
click at [145, 220] on icon at bounding box center [144, 218] width 6 height 9
click at [93, 240] on div "Top Charts" at bounding box center [78, 240] width 44 height 15
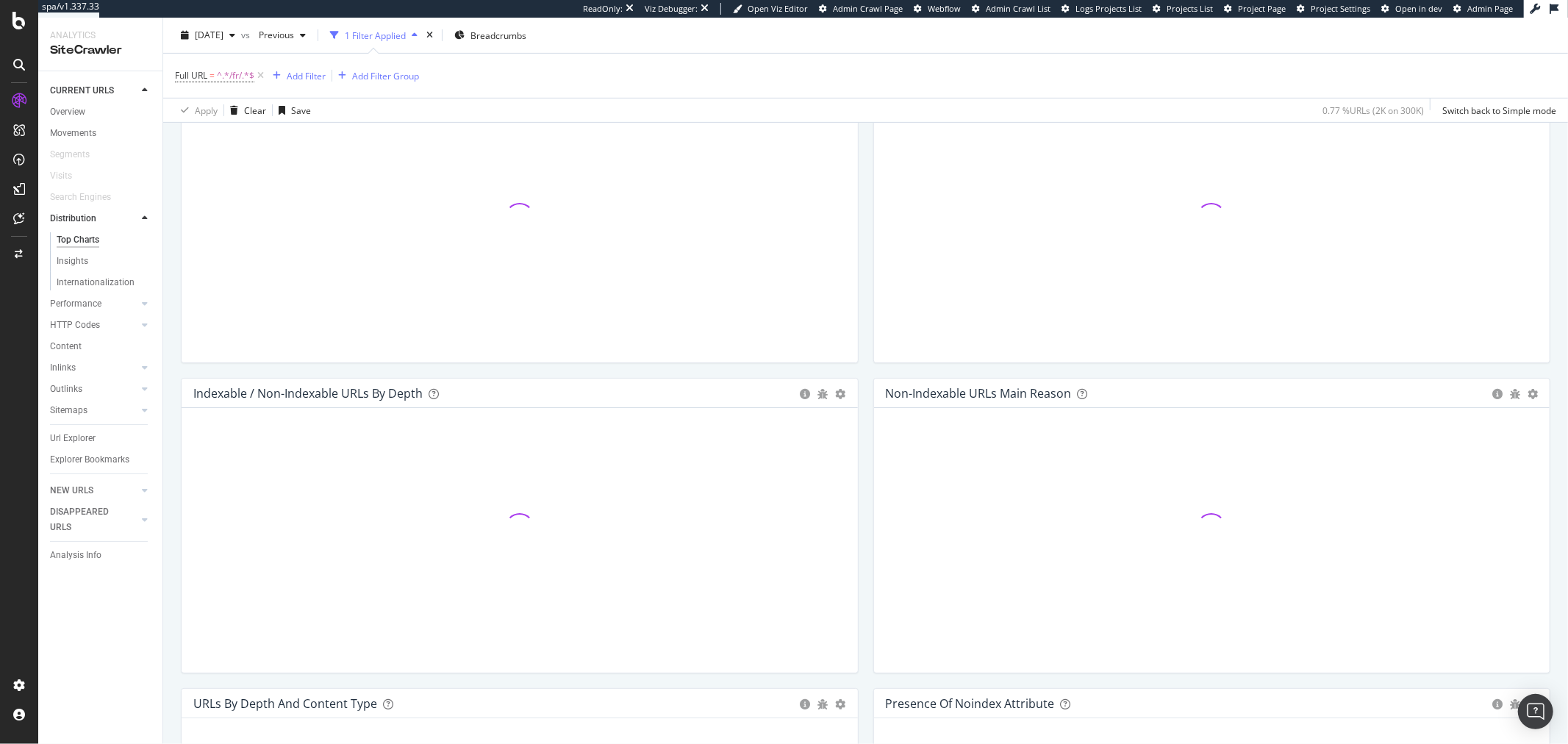
scroll to position [735, 0]
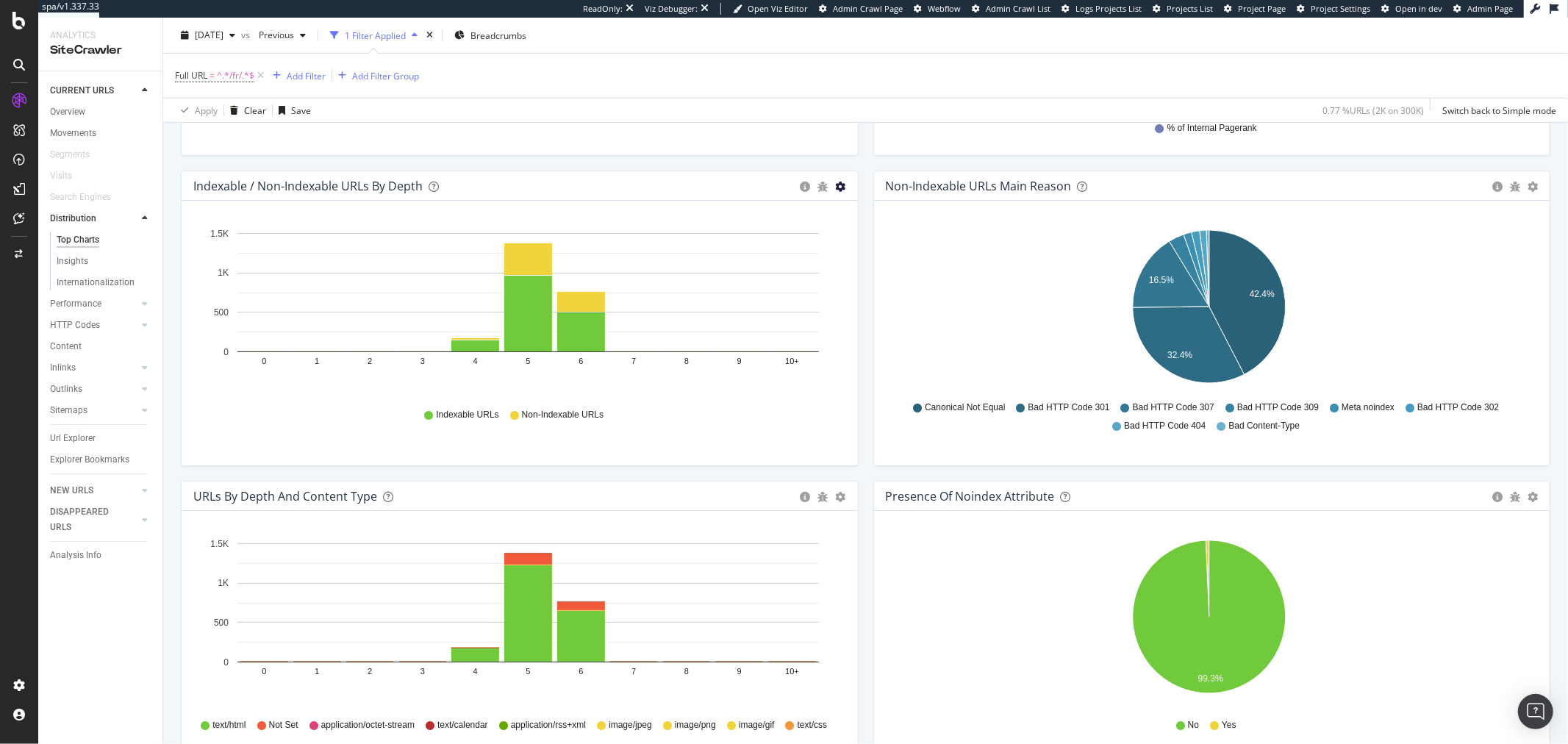
click at [837, 189] on icon "gear" at bounding box center [841, 186] width 10 height 10
click at [797, 263] on span "Table" at bounding box center [790, 269] width 134 height 20
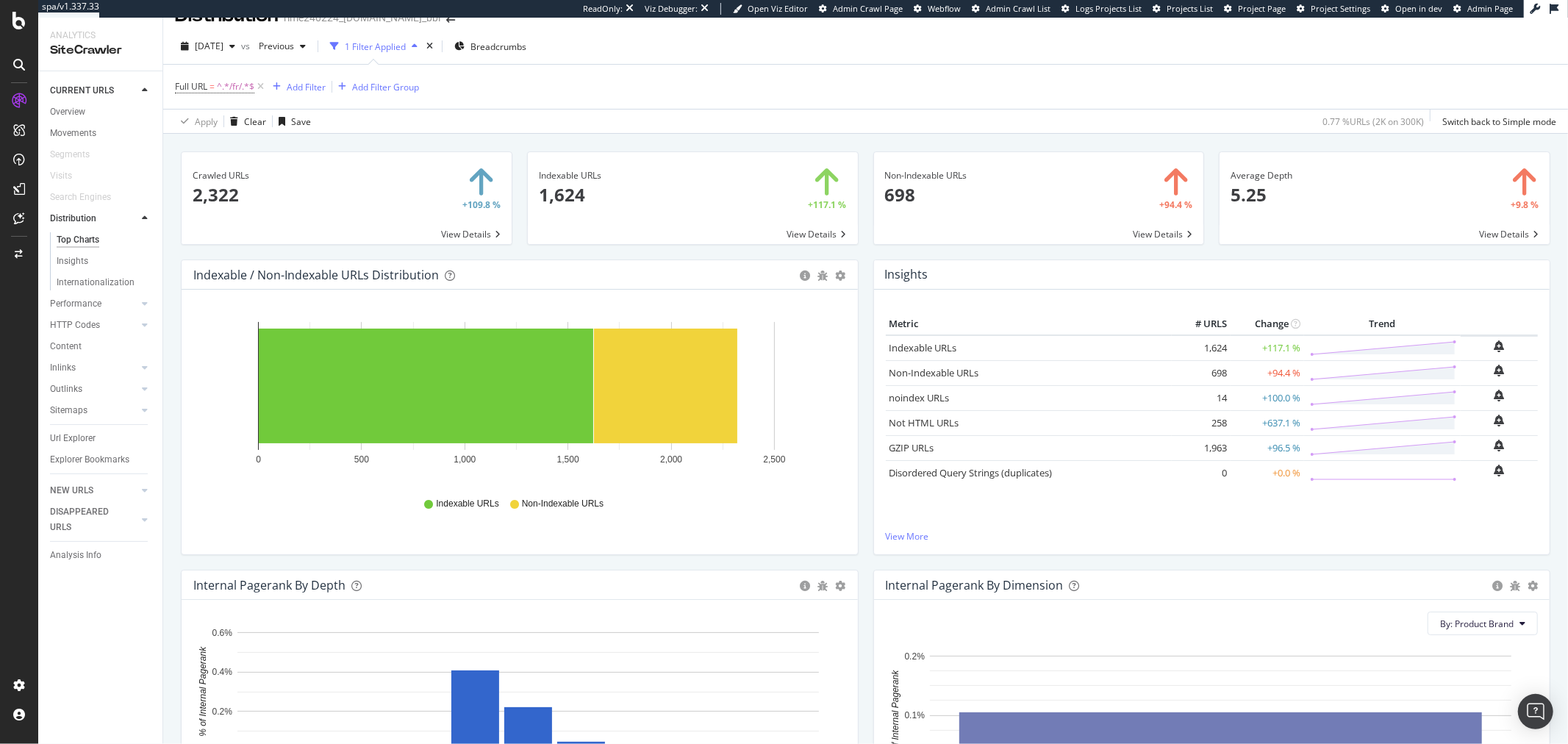
scroll to position [0, 0]
